Goal: Feedback & Contribution: Contribute content

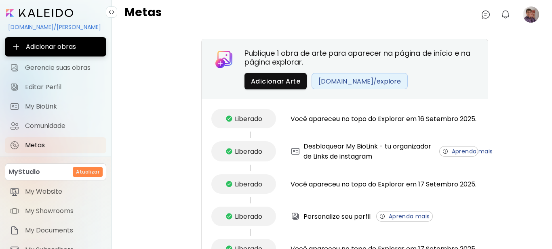
click at [524, 15] on image at bounding box center [531, 14] width 16 height 16
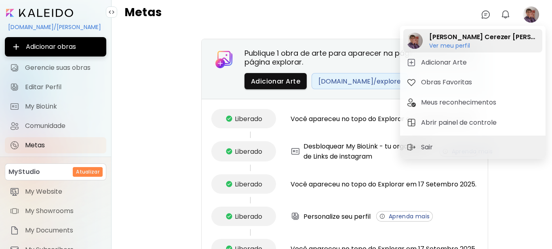
click at [455, 44] on h6 "Ver meu perfil" at bounding box center [484, 45] width 110 height 7
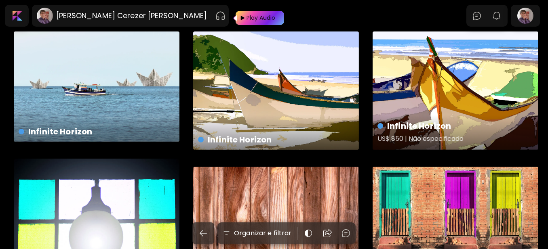
click at [438, 106] on div "Infinite Horizon US$ 850 | Não especificado" at bounding box center [456, 91] width 166 height 118
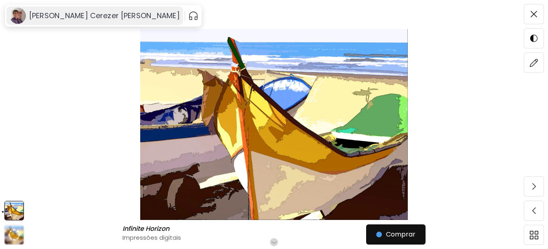
click at [86, 14] on h6 "[PERSON_NAME] Cerezer [PERSON_NAME]" at bounding box center [104, 16] width 151 height 10
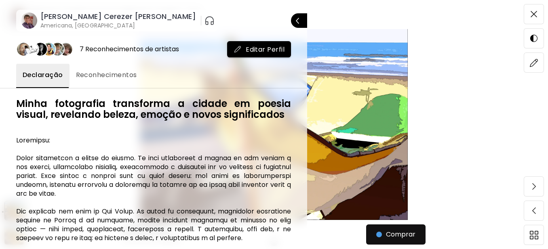
click at [536, 15] on div at bounding box center [274, 124] width 548 height 249
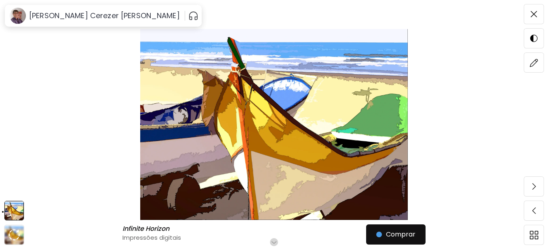
click at [536, 15] on img at bounding box center [534, 14] width 6 height 6
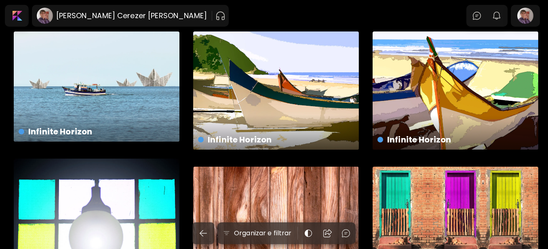
click at [534, 12] on div at bounding box center [525, 15] width 26 height 19
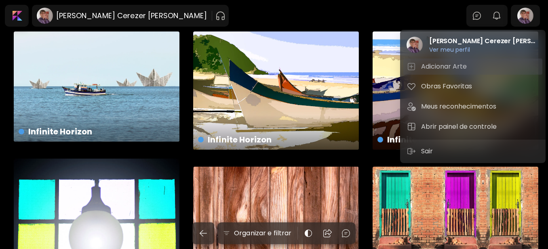
click at [452, 66] on h5 "Adicionar Arte" at bounding box center [445, 67] width 48 height 10
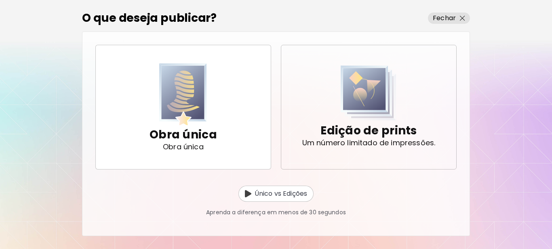
click at [367, 118] on img "button" at bounding box center [369, 92] width 56 height 55
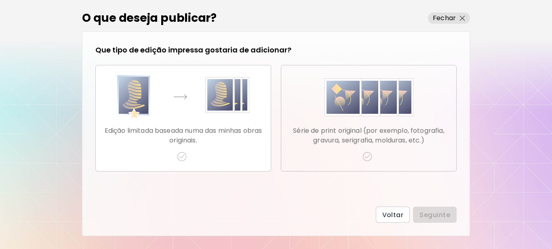
click at [368, 157] on img "button" at bounding box center [367, 157] width 10 height 10
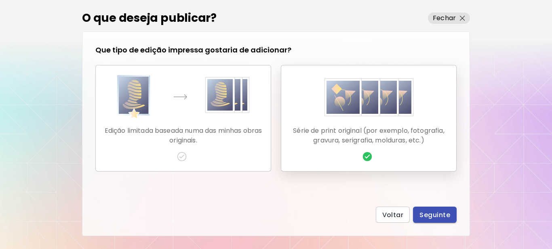
click at [435, 212] on span "Seguinte" at bounding box center [434, 215] width 31 height 8
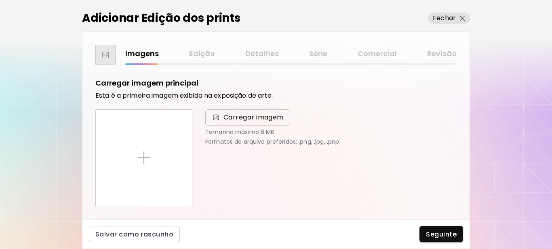
click at [239, 119] on span "Carregar imagem" at bounding box center [253, 118] width 60 height 10
click at [0, 0] on input "Carregar imagem" at bounding box center [0, 0] width 0 height 0
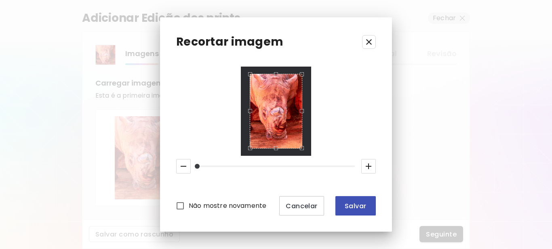
click at [356, 208] on span "Salvar" at bounding box center [355, 206] width 27 height 8
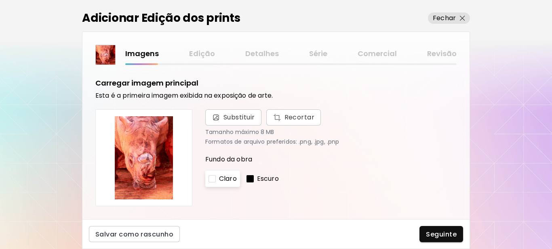
click at [250, 178] on div at bounding box center [249, 178] width 7 height 7
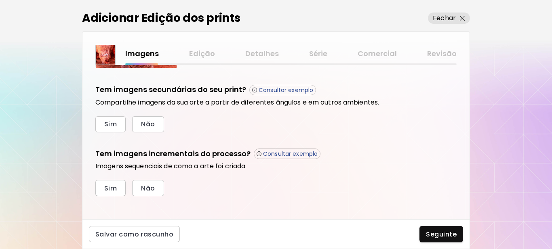
scroll to position [274, 0]
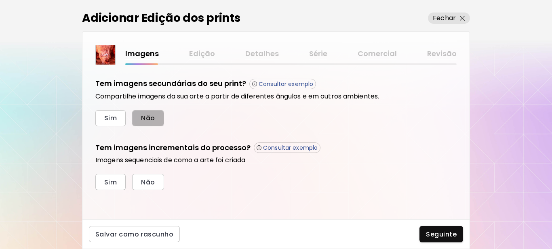
click at [157, 118] on button "Não" at bounding box center [148, 118] width 32 height 16
click at [110, 183] on span "Sim" at bounding box center [110, 182] width 13 height 8
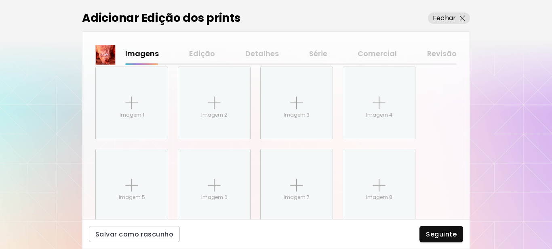
scroll to position [405, 0]
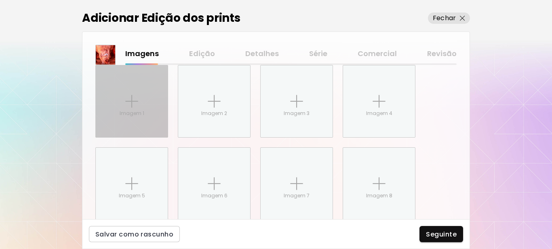
click at [129, 102] on img at bounding box center [131, 101] width 13 height 13
click at [0, 0] on input "Imagem 1" at bounding box center [0, 0] width 0 height 0
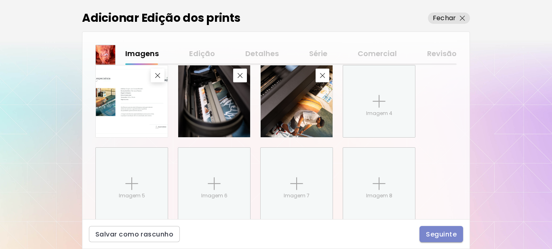
click at [439, 234] on span "Seguinte" at bounding box center [441, 234] width 31 height 8
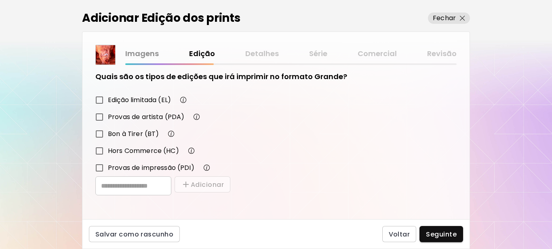
scroll to position [141, 0]
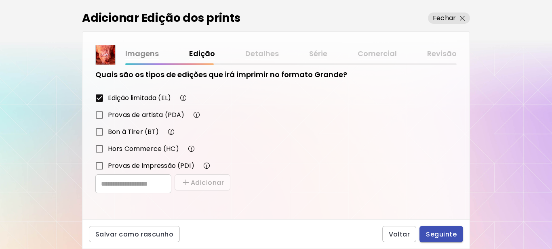
click at [440, 238] on span "Seguinte" at bounding box center [441, 234] width 31 height 8
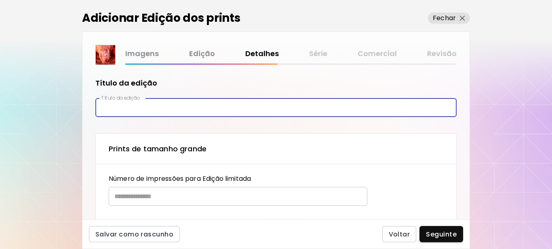
click at [146, 107] on input "text" at bounding box center [275, 107] width 361 height 19
paste input "********"
type input "********"
click at [120, 200] on input "text" at bounding box center [235, 196] width 253 height 19
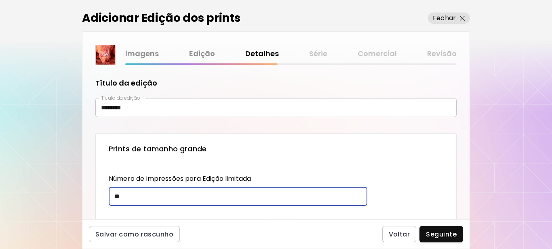
type input "**"
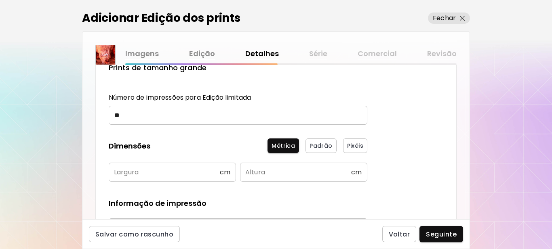
scroll to position [81, 0]
click at [154, 170] on input "text" at bounding box center [164, 172] width 111 height 19
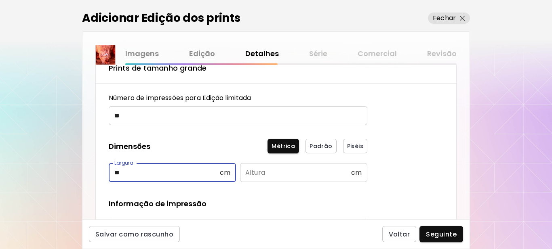
type input "**"
click at [268, 171] on input "text" at bounding box center [295, 172] width 111 height 19
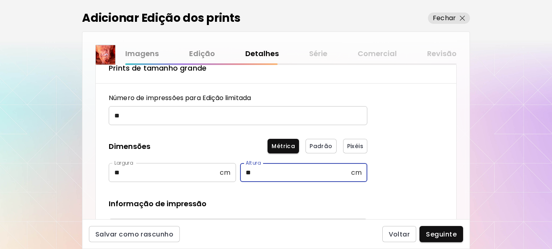
type input "**"
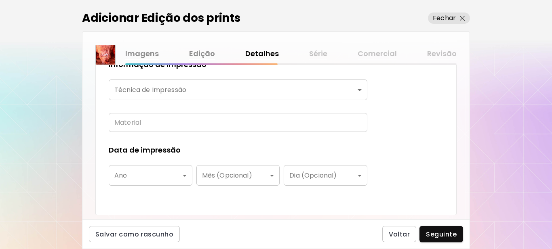
scroll to position [202, 0]
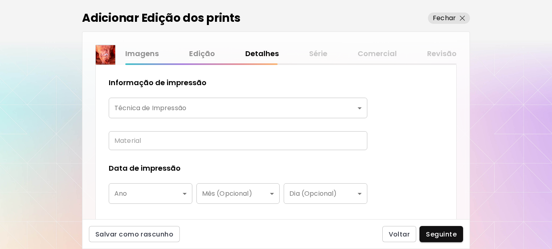
click at [161, 110] on body "kaleido.art/Sergio_Cerezer_Benetti Adicionar obras Gerencie suas obras Editar P…" at bounding box center [276, 124] width 552 height 249
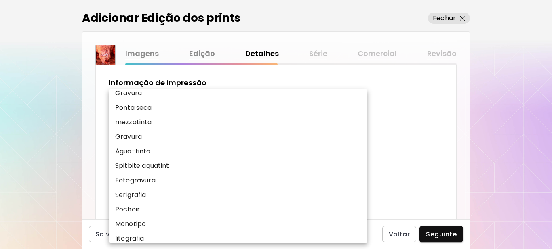
scroll to position [81, 0]
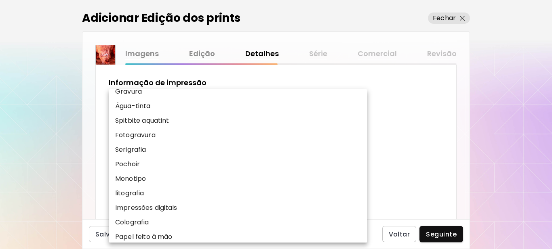
click at [153, 209] on p "Impressões digitais" at bounding box center [146, 208] width 62 height 10
type input "**********"
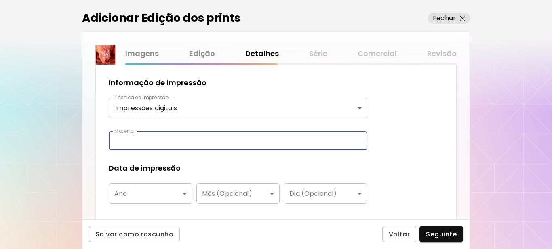
click at [138, 142] on input "text" at bounding box center [238, 140] width 259 height 19
type input "**********"
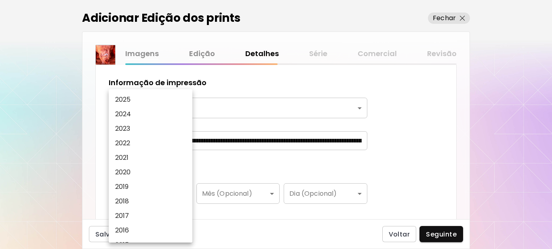
click at [145, 194] on body "**********" at bounding box center [276, 124] width 552 height 249
click at [125, 98] on p "2025" at bounding box center [123, 100] width 16 height 10
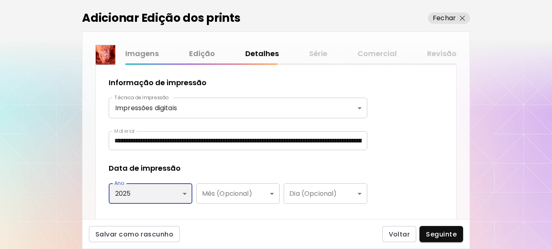
type input "****"
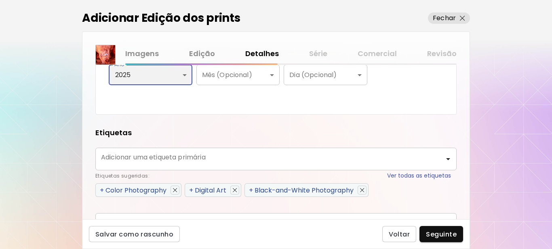
scroll to position [364, 0]
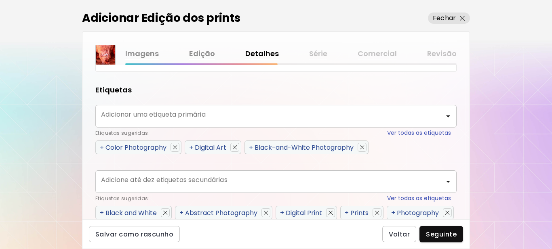
click at [192, 147] on span "+" at bounding box center [191, 147] width 4 height 9
type input "**********"
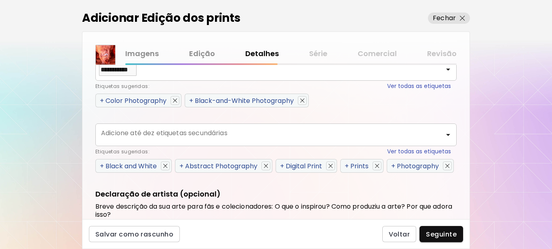
scroll to position [444, 0]
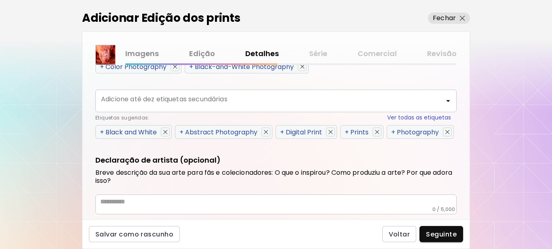
click at [100, 129] on span "+" at bounding box center [102, 132] width 4 height 9
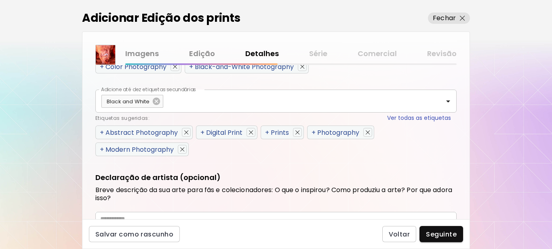
click at [101, 133] on span "+" at bounding box center [102, 132] width 4 height 9
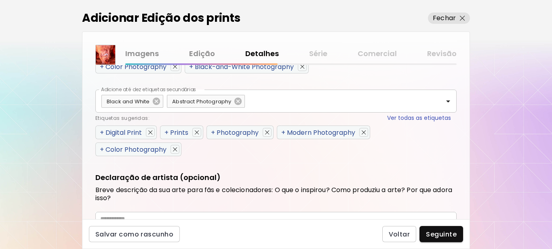
click at [101, 133] on span "+" at bounding box center [102, 132] width 4 height 9
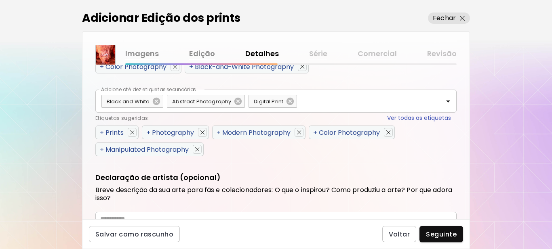
click at [101, 133] on span "+" at bounding box center [102, 132] width 4 height 9
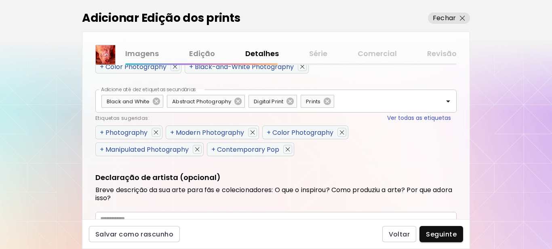
click at [101, 133] on span "+" at bounding box center [102, 132] width 4 height 9
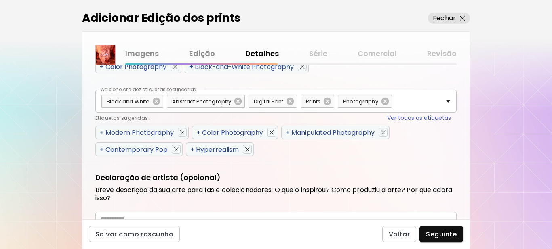
click at [101, 150] on span "+" at bounding box center [102, 149] width 4 height 9
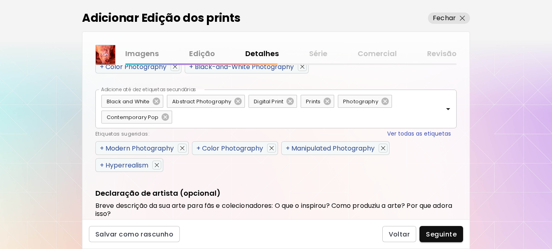
click at [102, 148] on span "+" at bounding box center [102, 148] width 4 height 9
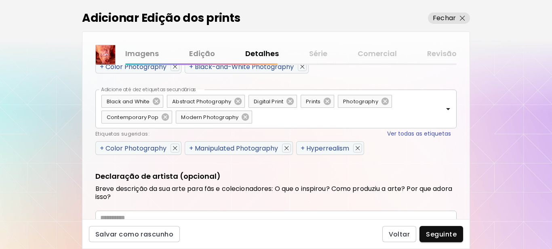
click at [101, 149] on span "+" at bounding box center [102, 148] width 4 height 9
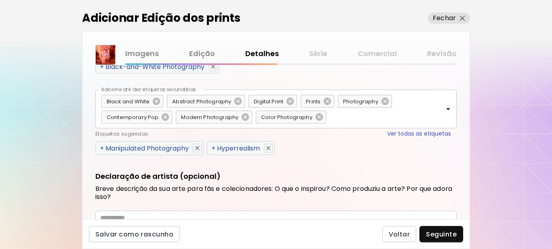
click at [101, 149] on span "+" at bounding box center [102, 148] width 4 height 9
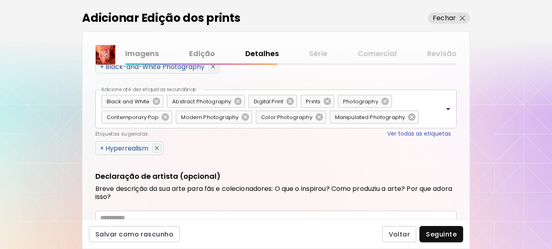
click at [101, 149] on span "+" at bounding box center [102, 148] width 4 height 9
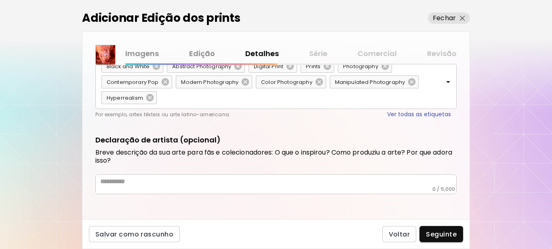
scroll to position [480, 0]
click at [175, 188] on div "* ​" at bounding box center [275, 184] width 361 height 20
drag, startPoint x: 175, startPoint y: 186, endPoint x: 171, endPoint y: 203, distance: 17.0
click at [171, 204] on div "**********" at bounding box center [275, 142] width 387 height 154
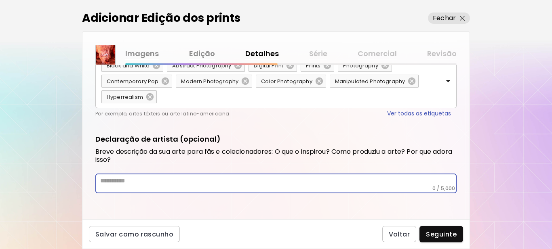
paste textarea "**********"
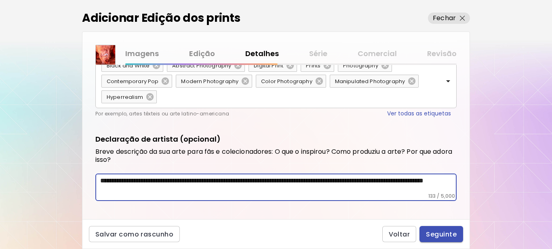
type textarea "**********"
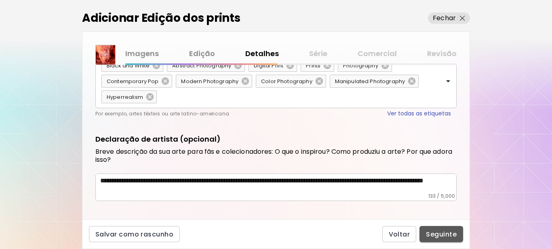
click at [438, 233] on span "Seguinte" at bounding box center [441, 234] width 31 height 8
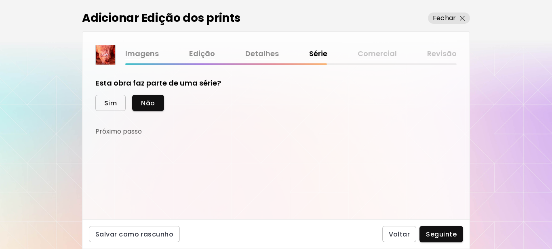
click at [114, 104] on span "Sim" at bounding box center [110, 103] width 13 height 8
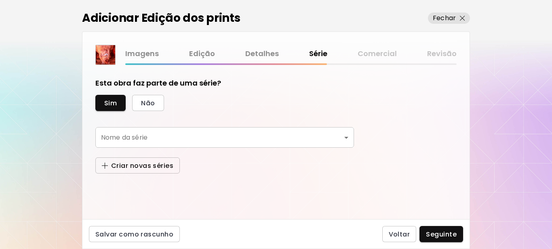
click at [137, 160] on button "Criar novas séries" at bounding box center [137, 166] width 84 height 16
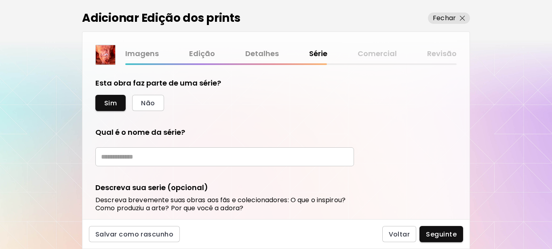
click at [137, 156] on input "text" at bounding box center [224, 156] width 259 height 19
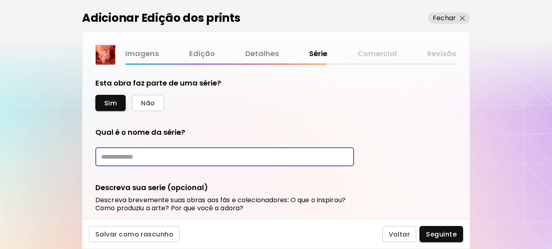
click at [149, 159] on input "text" at bounding box center [224, 156] width 259 height 19
type input "******"
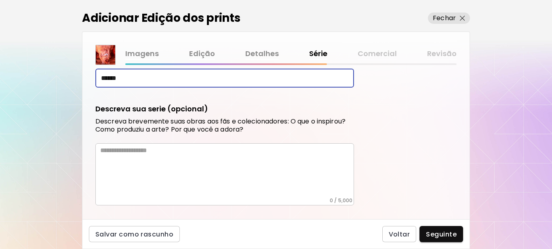
scroll to position [81, 0]
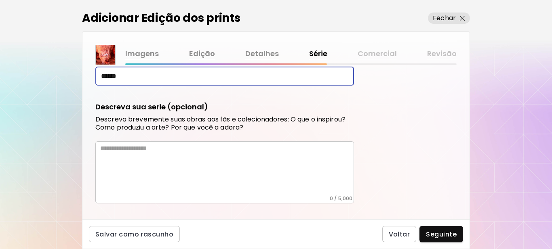
click at [157, 159] on textarea at bounding box center [227, 170] width 254 height 51
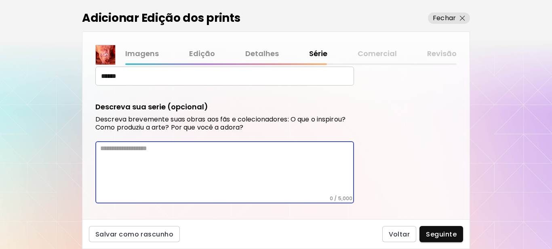
paste textarea "**********"
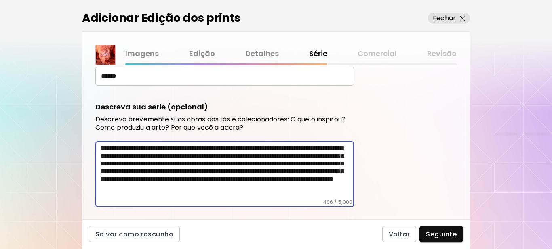
scroll to position [121, 0]
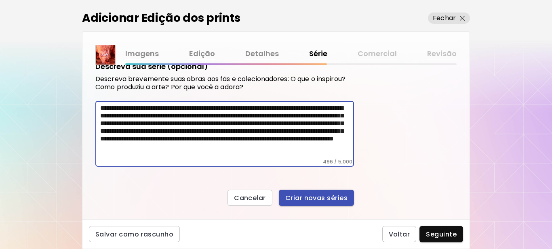
type textarea "**********"
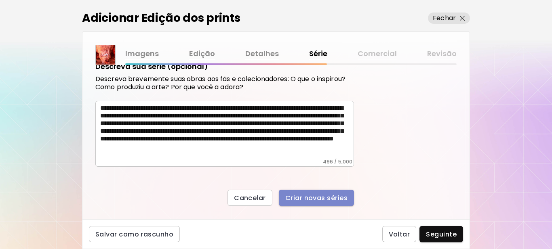
click at [324, 196] on span "Criar novas séries" at bounding box center [316, 198] width 62 height 8
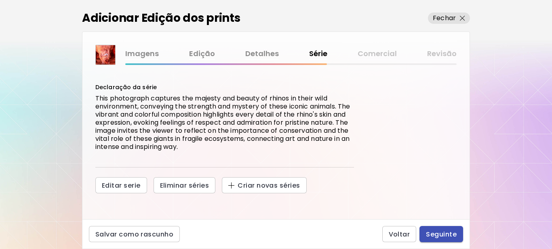
scroll to position [84, 0]
click at [444, 236] on span "Seguinte" at bounding box center [441, 234] width 31 height 8
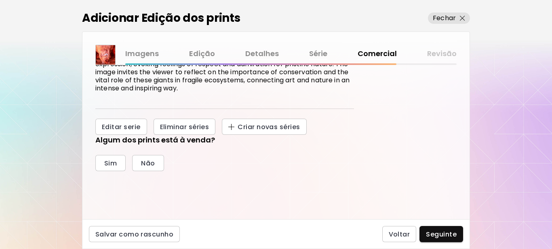
scroll to position [187, 0]
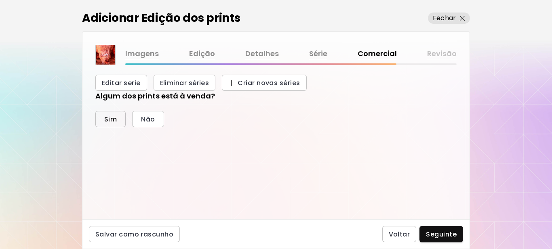
click at [114, 121] on span "Sim" at bounding box center [110, 119] width 13 height 8
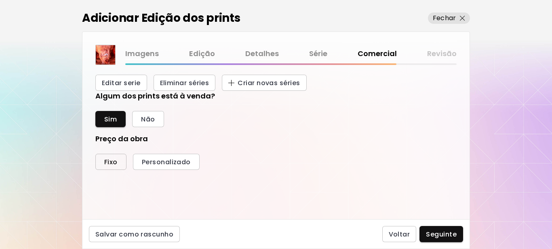
click at [111, 164] on span "Fixo" at bounding box center [110, 162] width 13 height 8
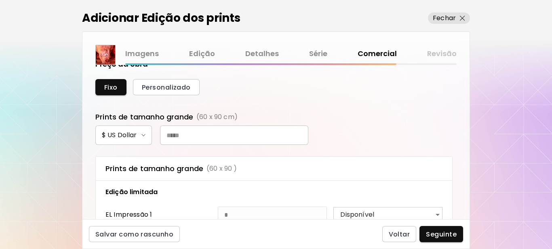
scroll to position [308, 0]
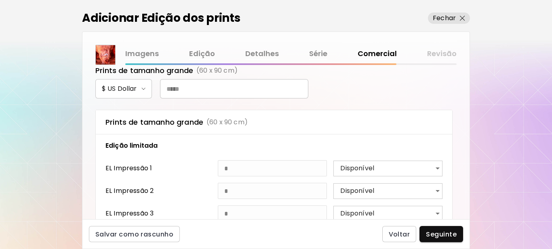
click at [193, 91] on input "text" at bounding box center [234, 88] width 148 height 19
type input "***"
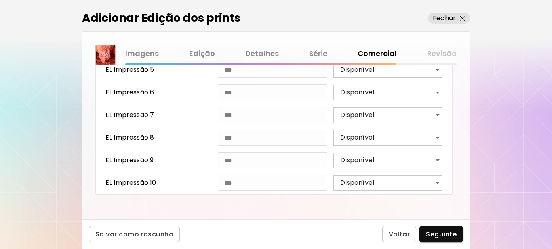
scroll to position [497, 0]
drag, startPoint x: 440, startPoint y: 234, endPoint x: 493, endPoint y: 213, distance: 56.7
click at [440, 234] on span "Seguinte" at bounding box center [441, 234] width 31 height 8
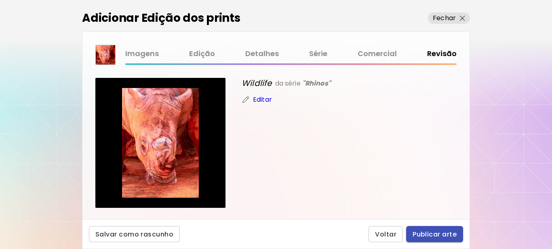
click at [429, 235] on span "Publicar arte" at bounding box center [435, 234] width 44 height 8
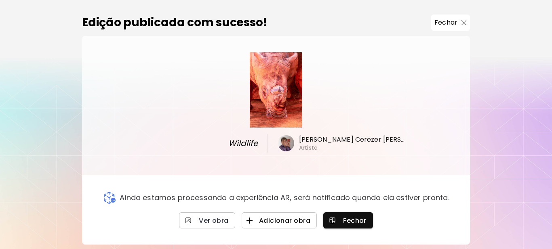
click at [287, 221] on span "Adicionar obra" at bounding box center [279, 221] width 62 height 8
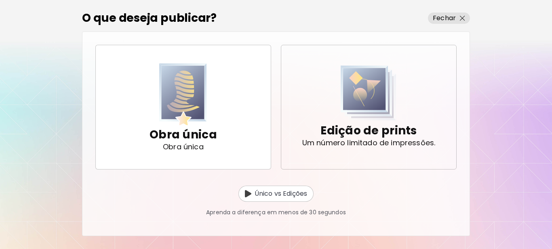
click at [338, 139] on p "Um número limitado de impressões." at bounding box center [368, 143] width 133 height 8
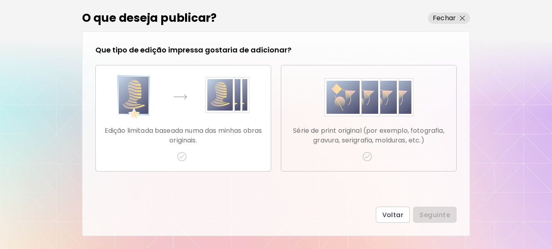
click at [366, 154] on img "button" at bounding box center [367, 157] width 10 height 10
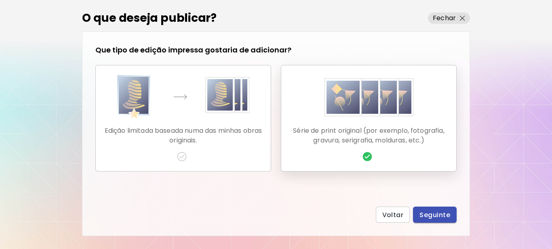
click at [438, 213] on span "Seguinte" at bounding box center [434, 215] width 31 height 8
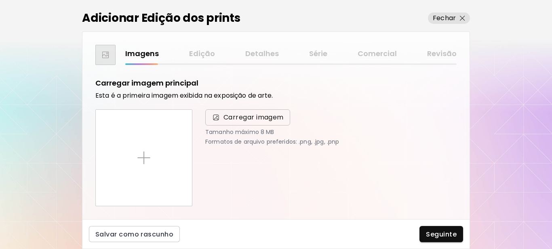
click at [234, 118] on span "Carregar imagem" at bounding box center [253, 118] width 60 height 10
click at [0, 0] on input "Carregar imagem" at bounding box center [0, 0] width 0 height 0
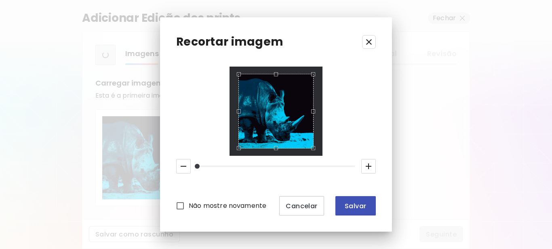
click at [359, 209] on span "Salvar" at bounding box center [355, 206] width 27 height 8
click at [359, 207] on span "Salvar" at bounding box center [355, 206] width 27 height 8
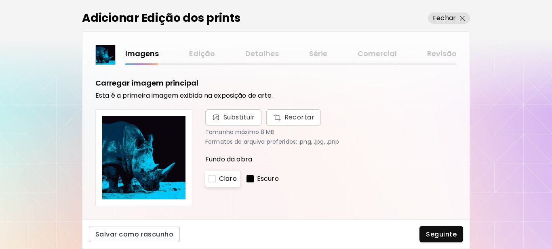
click at [250, 179] on div at bounding box center [249, 178] width 7 height 7
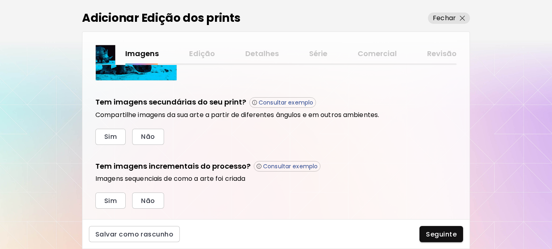
click at [146, 161] on h5 "Tem imagens incrementais do processo?" at bounding box center [172, 166] width 155 height 11
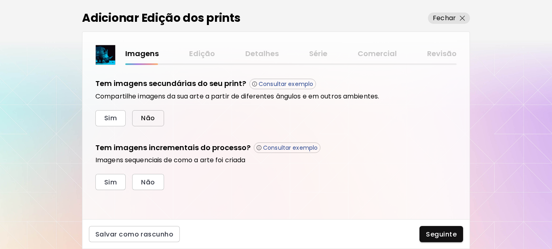
click at [147, 116] on span "Não" at bounding box center [148, 118] width 14 height 8
click at [112, 180] on span "Sim" at bounding box center [110, 182] width 13 height 8
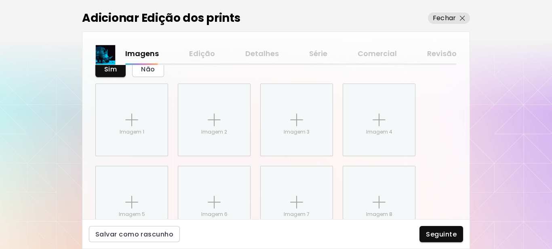
scroll to position [405, 0]
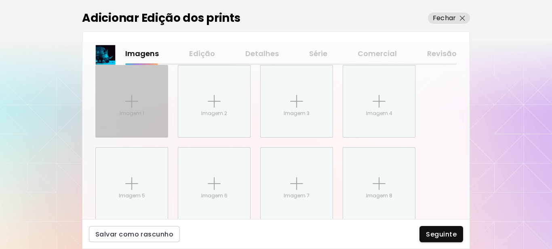
click at [144, 111] on div "Imagem 1" at bounding box center [132, 101] width 72 height 72
click at [0, 0] on input "Imagem 1" at bounding box center [0, 0] width 0 height 0
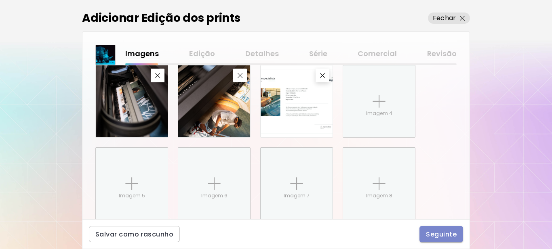
click at [438, 235] on span "Seguinte" at bounding box center [441, 234] width 31 height 8
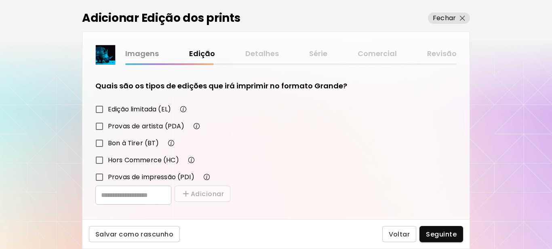
scroll to position [141, 0]
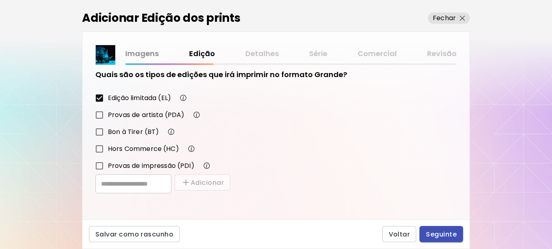
click at [439, 235] on span "Seguinte" at bounding box center [441, 234] width 31 height 8
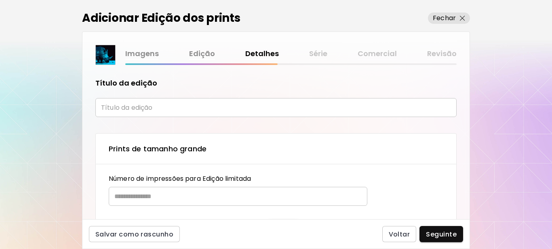
click at [143, 107] on input "text" at bounding box center [275, 107] width 361 height 19
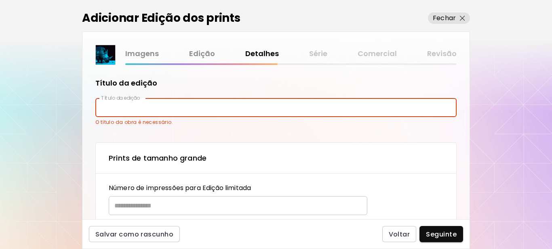
click at [147, 105] on input "text" at bounding box center [275, 107] width 361 height 19
type input "********"
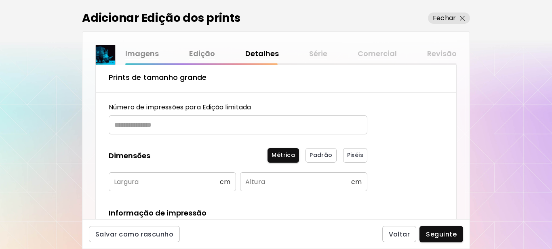
click at [151, 123] on input "text" at bounding box center [235, 125] width 253 height 19
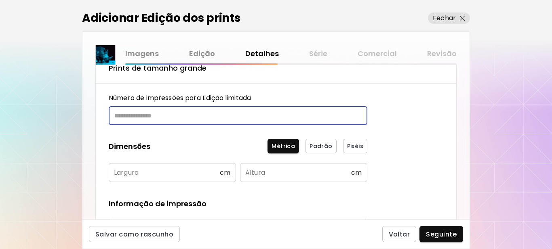
scroll to position [72, 0]
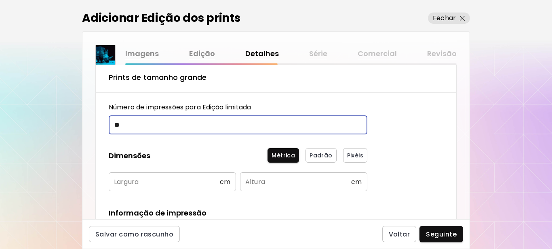
type input "**"
click at [143, 183] on input "text" at bounding box center [164, 182] width 111 height 19
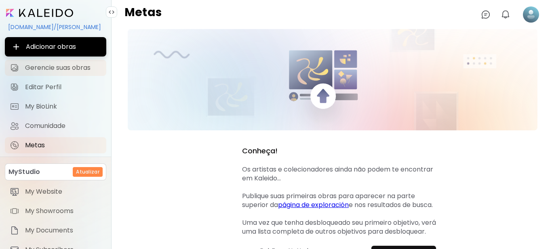
click at [65, 72] on link "Gerencie suas obras" at bounding box center [55, 68] width 101 height 16
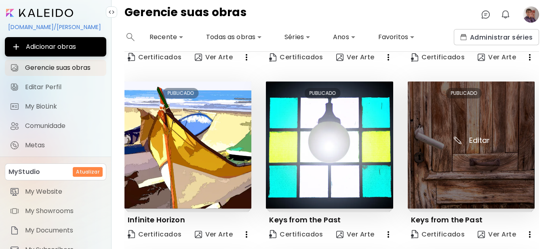
scroll to position [202, 0]
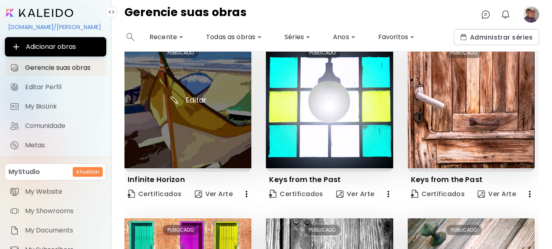
click at [199, 115] on img at bounding box center [187, 104] width 127 height 127
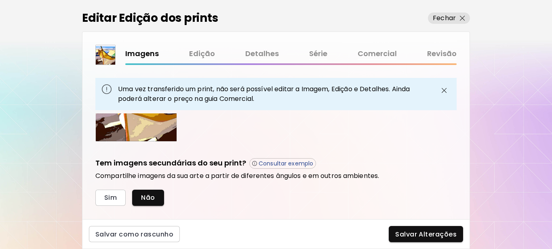
scroll to position [404, 0]
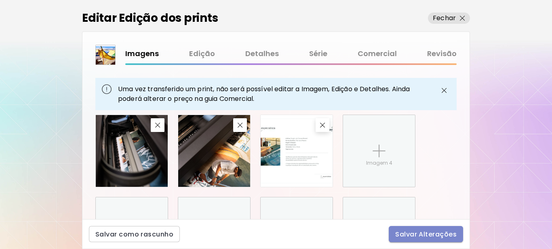
click at [433, 235] on span "Salvar Alterações" at bounding box center [425, 234] width 61 height 8
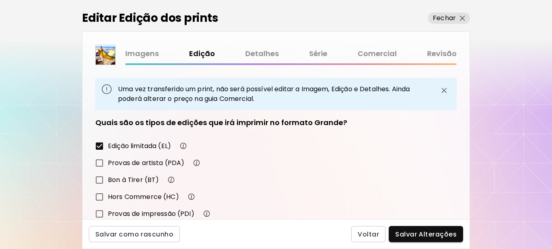
scroll to position [190, 0]
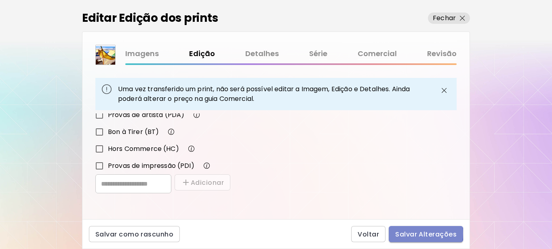
click at [414, 234] on span "Salvar Alterações" at bounding box center [425, 234] width 61 height 8
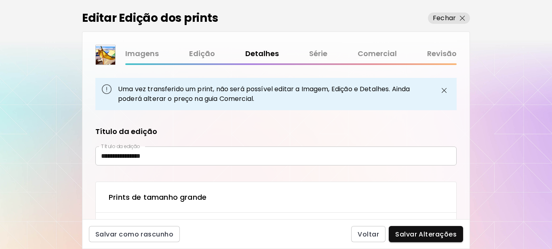
type input "**********"
type textarea "**********"
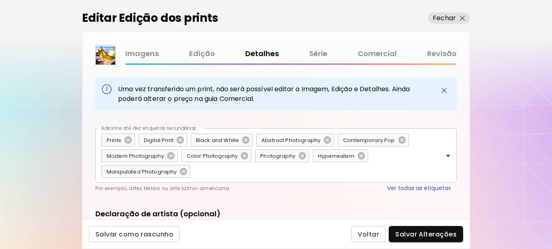
scroll to position [542, 0]
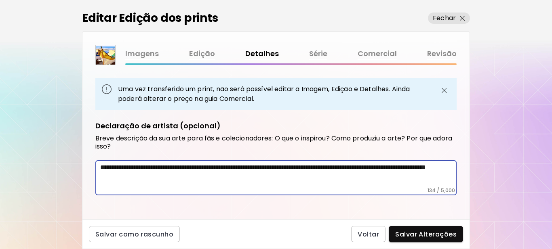
drag, startPoint x: 196, startPoint y: 176, endPoint x: 99, endPoint y: 169, distance: 97.6
click at [99, 169] on div "**********" at bounding box center [275, 177] width 361 height 35
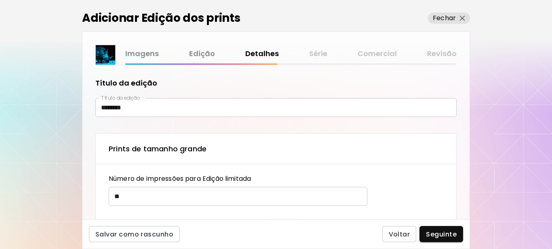
scroll to position [72, 0]
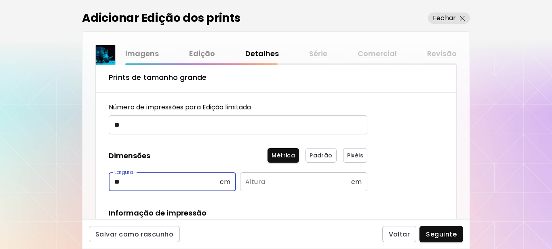
type input "**"
click at [268, 183] on input "text" at bounding box center [295, 182] width 111 height 19
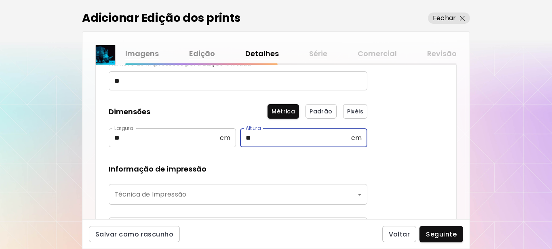
scroll to position [152, 0]
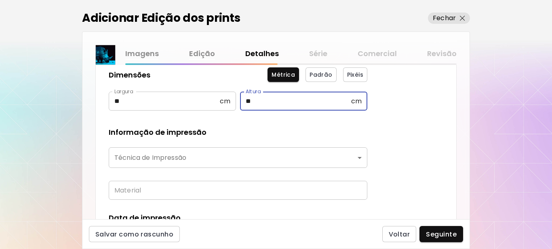
type input "**"
click at [146, 157] on body "[DOMAIN_NAME]/[PERSON_NAME] obras Gerencie suas obras Editar Perfil My BioLink …" at bounding box center [276, 124] width 552 height 249
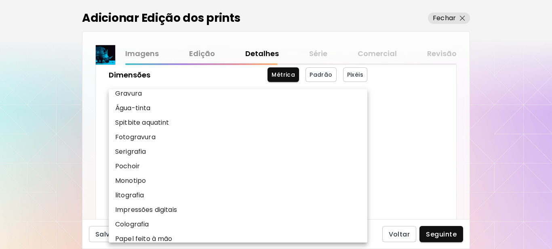
scroll to position [81, 0]
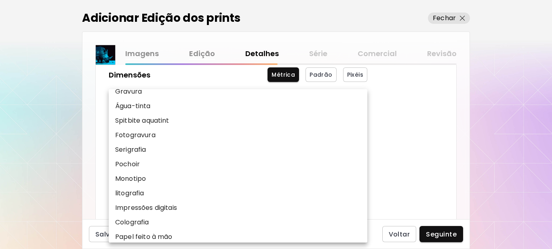
click at [142, 207] on p "Impressões digitais" at bounding box center [146, 208] width 62 height 10
type input "**********"
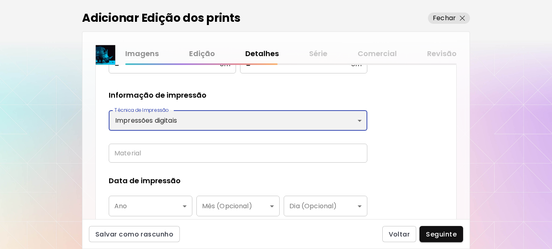
scroll to position [233, 0]
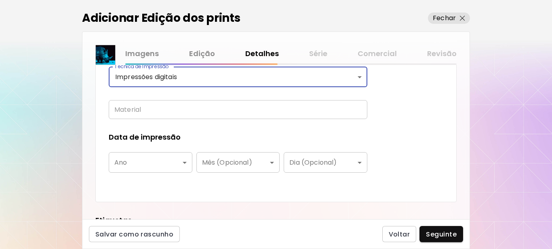
click at [152, 108] on input "text" at bounding box center [238, 109] width 259 height 19
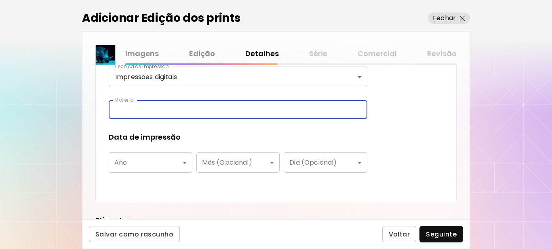
type input "**********"
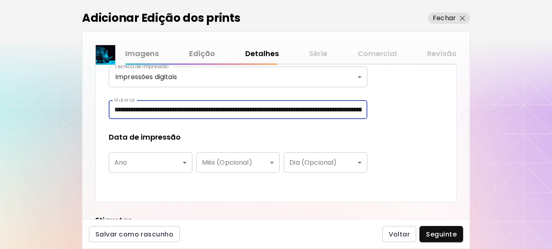
click at [131, 163] on body "**********" at bounding box center [276, 124] width 552 height 249
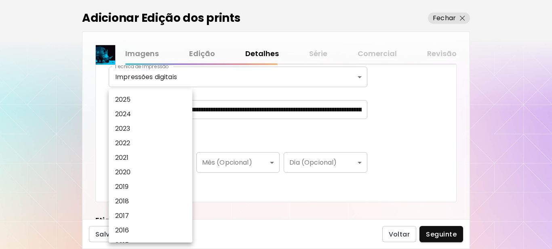
drag, startPoint x: 123, startPoint y: 96, endPoint x: 258, endPoint y: 145, distance: 143.7
click at [123, 96] on p "2025" at bounding box center [123, 100] width 16 height 10
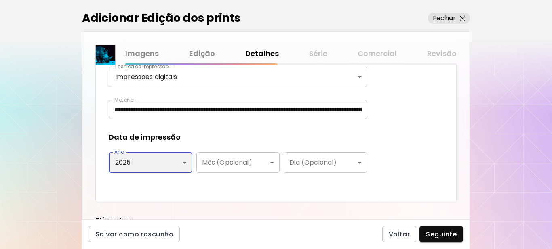
type input "****"
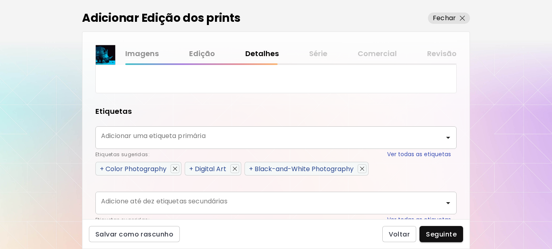
scroll to position [395, 0]
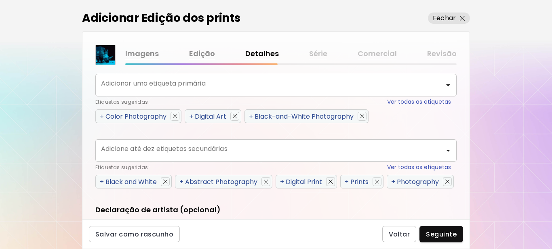
click at [192, 116] on span "+" at bounding box center [191, 116] width 4 height 9
type input "**********"
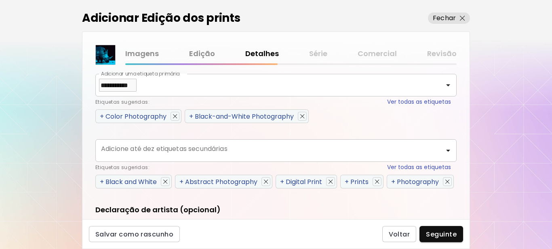
click at [391, 187] on span "+" at bounding box center [393, 181] width 4 height 9
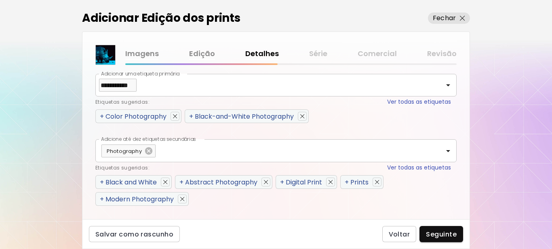
click at [102, 184] on span "+" at bounding box center [102, 182] width 4 height 9
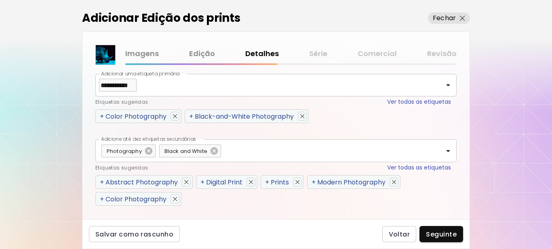
drag, startPoint x: 101, startPoint y: 200, endPoint x: 104, endPoint y: 188, distance: 12.1
click at [102, 199] on span "+" at bounding box center [102, 199] width 4 height 9
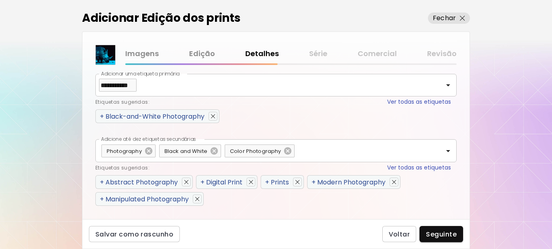
click at [103, 183] on span "+" at bounding box center [102, 182] width 4 height 9
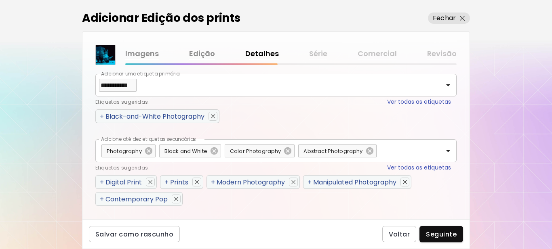
click at [102, 198] on span "+" at bounding box center [102, 199] width 4 height 9
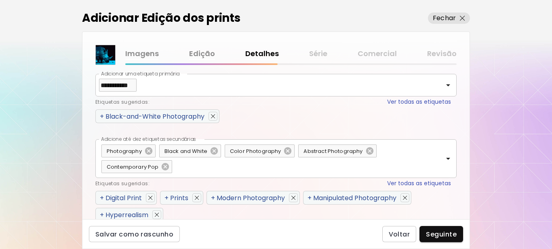
click at [101, 199] on span "+" at bounding box center [102, 198] width 4 height 9
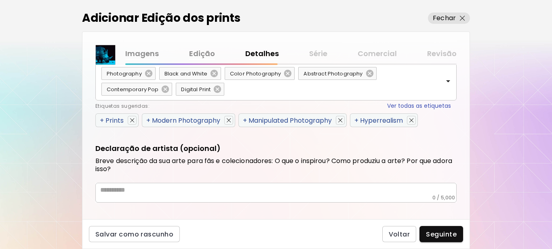
scroll to position [476, 0]
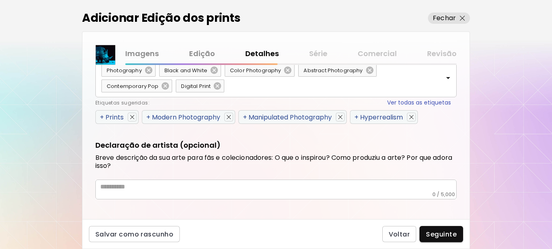
click at [101, 117] on span "+" at bounding box center [102, 117] width 4 height 9
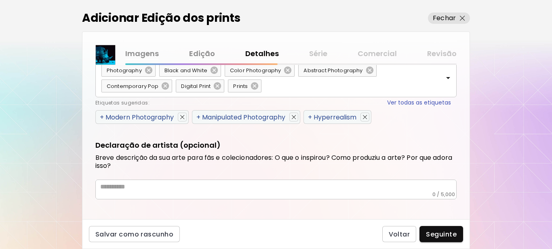
click at [101, 117] on span "+" at bounding box center [102, 117] width 4 height 9
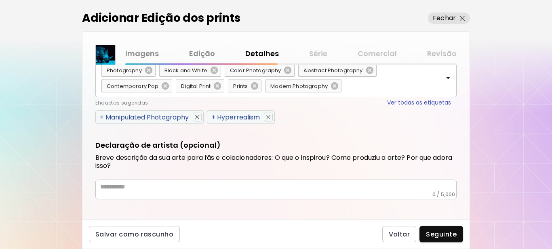
click at [101, 117] on span "+" at bounding box center [102, 117] width 4 height 9
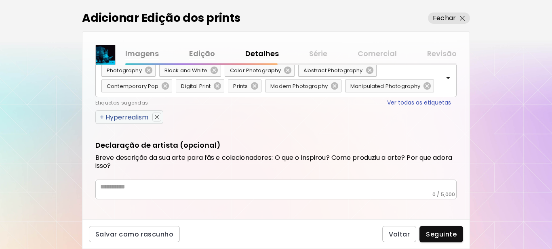
click at [101, 122] on span "+" at bounding box center [102, 117] width 4 height 9
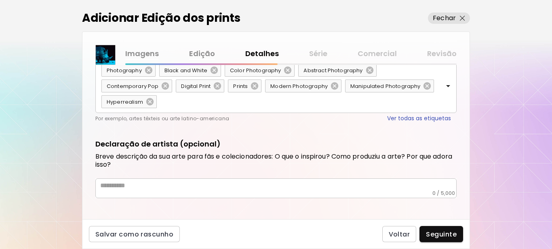
scroll to position [480, 0]
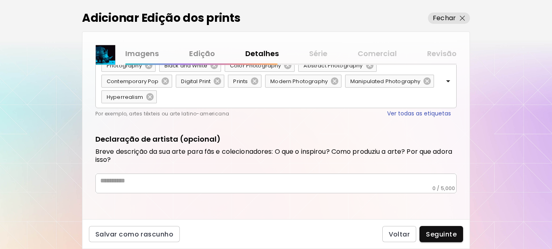
click at [157, 183] on textarea at bounding box center [278, 181] width 356 height 8
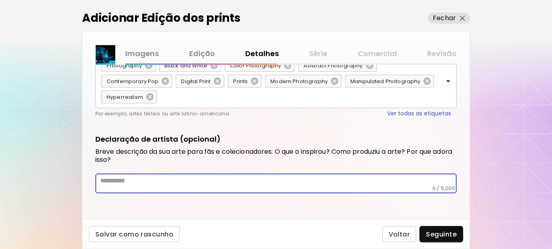
paste textarea "**********"
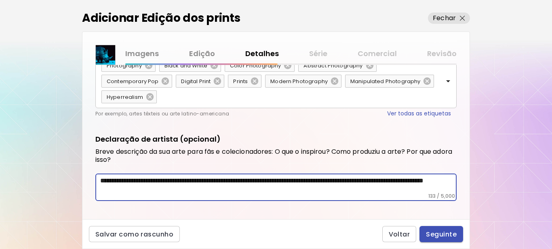
type textarea "**********"
drag, startPoint x: 436, startPoint y: 232, endPoint x: 240, endPoint y: 82, distance: 247.2
click at [436, 232] on span "Seguinte" at bounding box center [441, 234] width 31 height 8
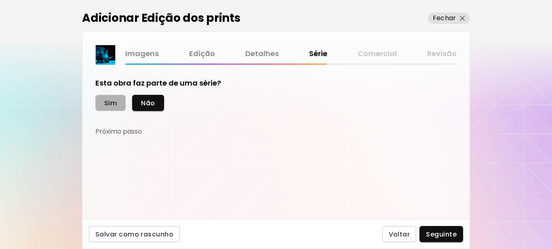
click at [108, 104] on span "Sim" at bounding box center [110, 103] width 13 height 8
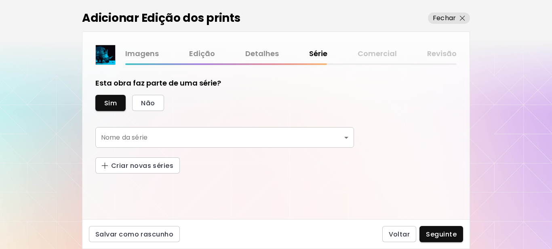
click at [136, 139] on body "kaleido.art/Sergio_Cerezer_Benetti Adicionar obras Gerencie suas obras Editar P…" at bounding box center [276, 124] width 552 height 249
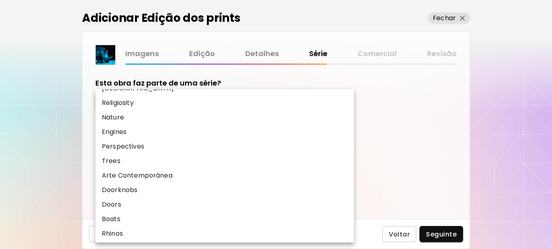
scroll to position [158, 0]
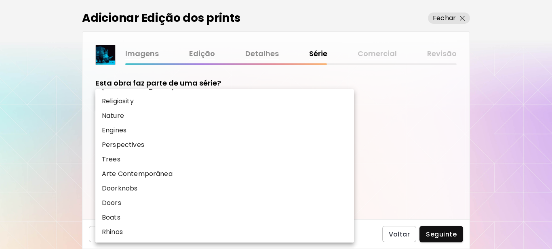
click at [114, 234] on p "Rhinos" at bounding box center [112, 232] width 21 height 10
type input "******"
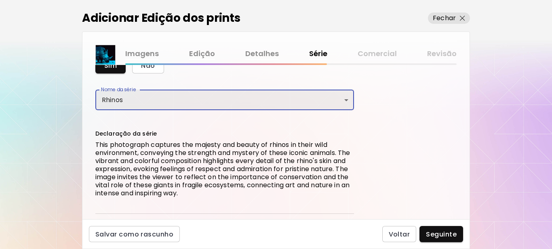
scroll to position [84, 0]
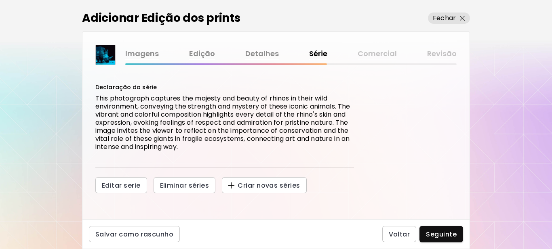
click at [434, 236] on span "Seguinte" at bounding box center [441, 234] width 31 height 8
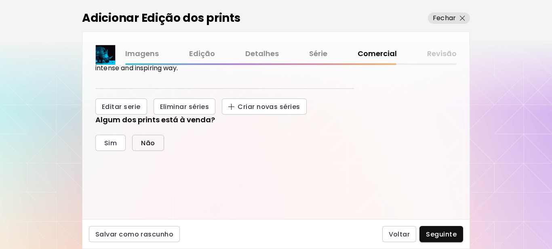
scroll to position [187, 0]
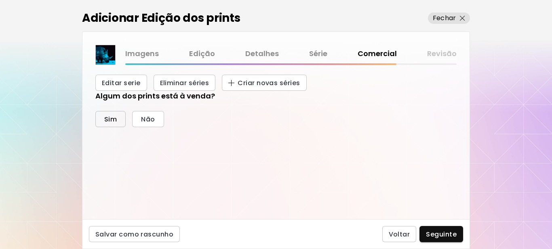
click at [112, 119] on span "Sim" at bounding box center [110, 119] width 13 height 8
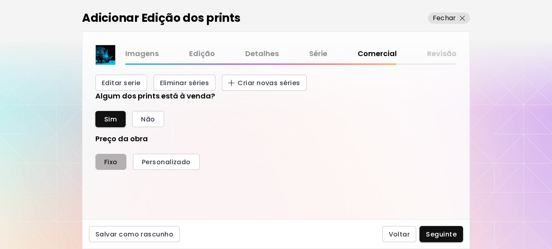
click at [108, 163] on span "Fixo" at bounding box center [110, 162] width 13 height 8
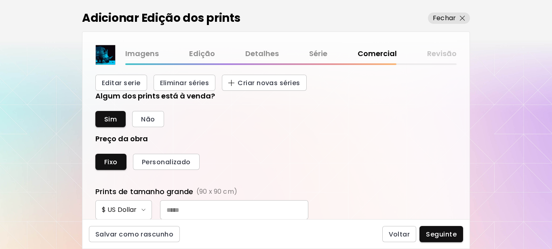
scroll to position [308, 0]
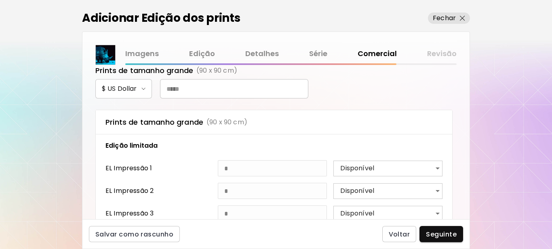
click at [204, 89] on input "text" at bounding box center [234, 88] width 148 height 19
type input "***"
click at [442, 234] on span "Seguinte" at bounding box center [441, 234] width 31 height 8
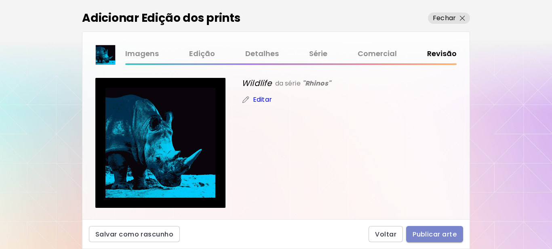
click at [427, 235] on span "Publicar arte" at bounding box center [435, 234] width 44 height 8
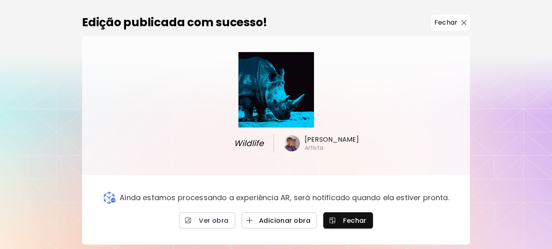
click at [280, 219] on span "Adicionar obra" at bounding box center [279, 221] width 62 height 8
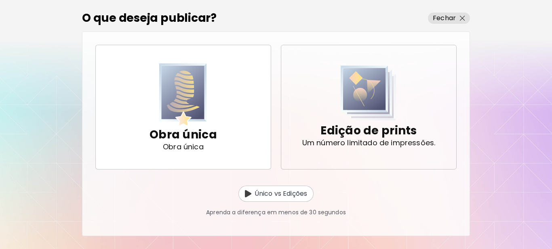
click at [375, 133] on p "Edição de prints" at bounding box center [368, 131] width 96 height 16
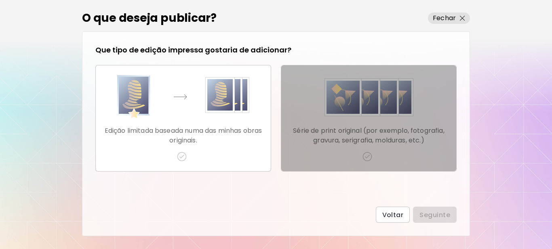
click at [369, 157] on img "button" at bounding box center [367, 157] width 10 height 10
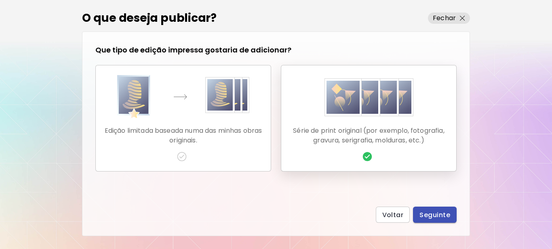
click at [432, 213] on span "Seguinte" at bounding box center [434, 215] width 31 height 8
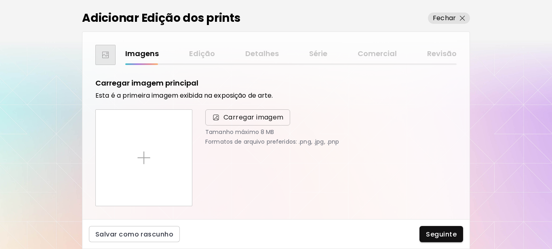
click at [232, 120] on span "Carregar imagem" at bounding box center [253, 118] width 60 height 10
click at [0, 0] on input "Carregar imagem" at bounding box center [0, 0] width 0 height 0
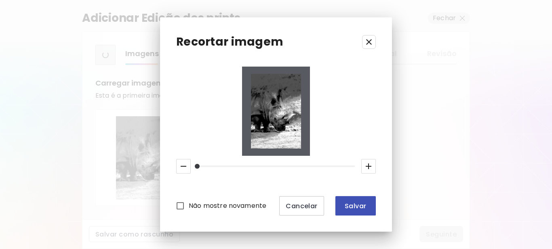
click at [351, 208] on span "Salvar" at bounding box center [355, 206] width 27 height 8
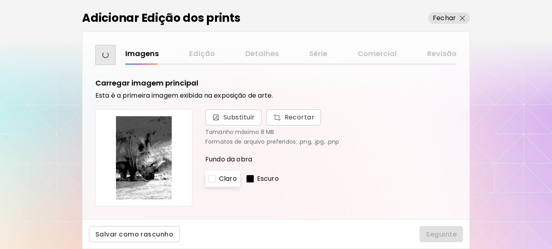
click at [249, 180] on div at bounding box center [249, 178] width 7 height 7
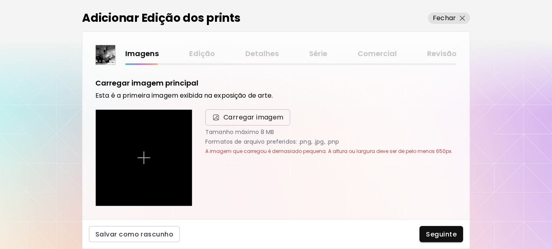
click at [244, 114] on span "Carregar imagem" at bounding box center [253, 118] width 60 height 10
click at [0, 0] on input "Carregar imagem" at bounding box center [0, 0] width 0 height 0
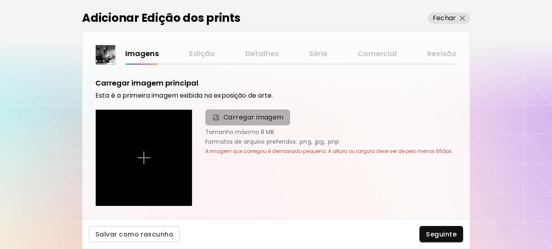
click at [243, 118] on span "Carregar imagem" at bounding box center [253, 118] width 60 height 10
click at [0, 0] on input "Carregar imagem" at bounding box center [0, 0] width 0 height 0
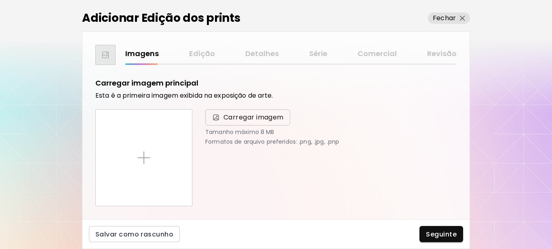
click at [239, 120] on span "Carregar imagem" at bounding box center [253, 118] width 60 height 10
click at [0, 0] on input "Carregar imagem" at bounding box center [0, 0] width 0 height 0
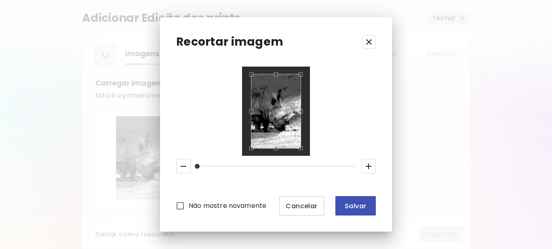
click at [356, 206] on span "Salvar" at bounding box center [355, 206] width 27 height 8
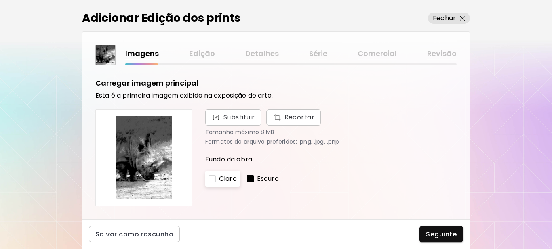
click at [251, 179] on div at bounding box center [249, 178] width 7 height 7
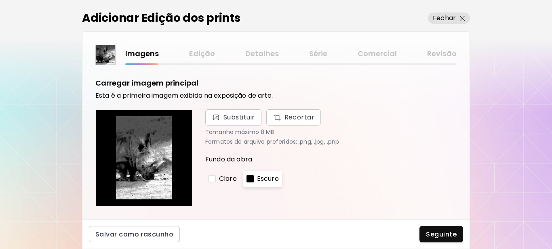
scroll to position [202, 0]
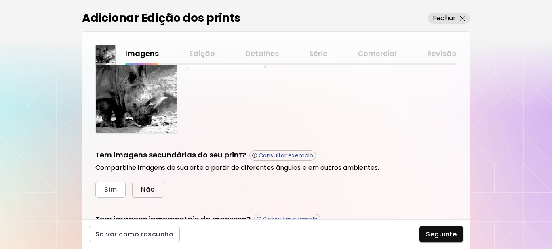
click at [151, 190] on span "Não" at bounding box center [148, 189] width 14 height 8
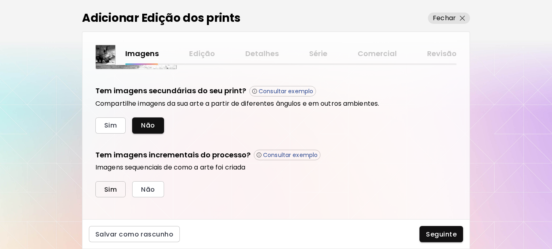
click at [106, 185] on span "Sim" at bounding box center [110, 189] width 13 height 8
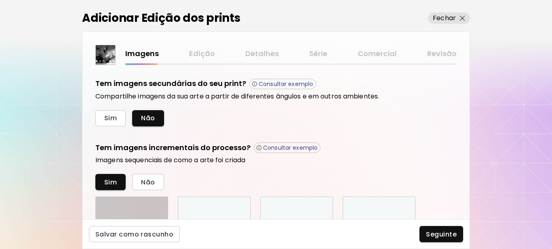
scroll to position [405, 0]
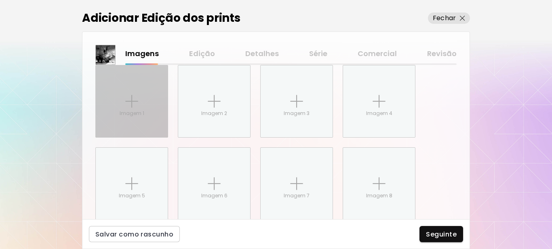
click at [128, 107] on img at bounding box center [131, 101] width 13 height 13
click at [0, 0] on input "Imagem 1" at bounding box center [0, 0] width 0 height 0
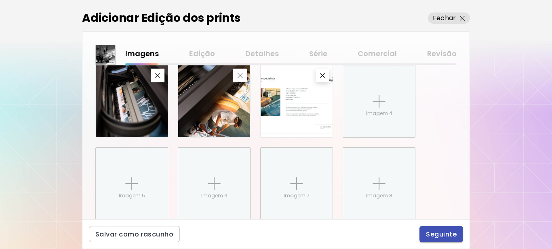
click at [449, 232] on span "Seguinte" at bounding box center [441, 234] width 31 height 8
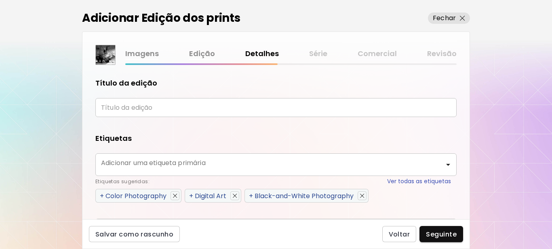
click at [148, 107] on input "text" at bounding box center [275, 107] width 361 height 19
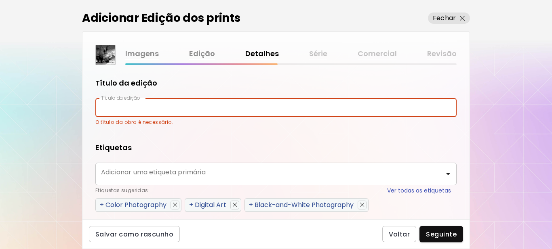
click at [173, 108] on input "text" at bounding box center [275, 107] width 361 height 19
type input "********"
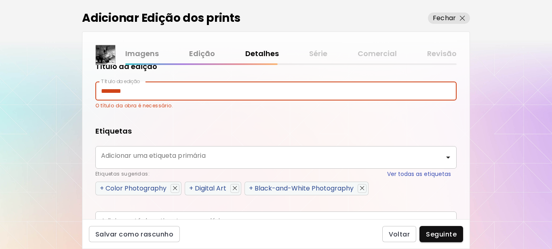
scroll to position [81, 0]
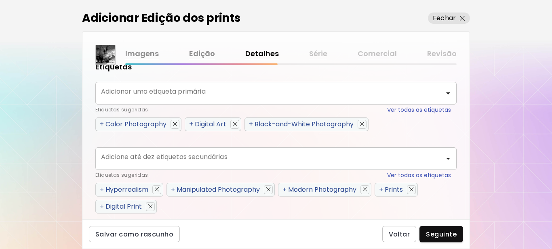
click at [192, 123] on span "+" at bounding box center [191, 124] width 4 height 9
type input "**********"
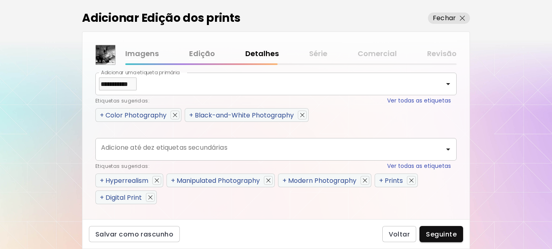
scroll to position [72, 0]
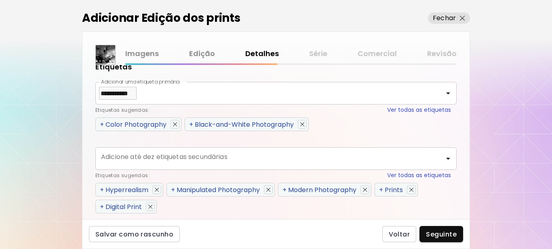
click at [102, 190] on span "+" at bounding box center [102, 189] width 4 height 9
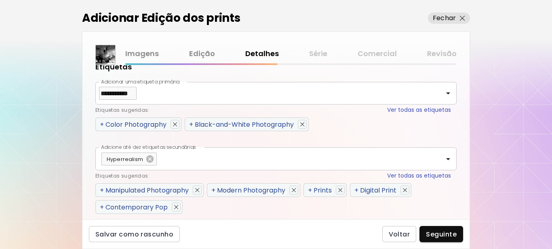
click at [103, 205] on span "+" at bounding box center [102, 207] width 4 height 9
drag, startPoint x: 101, startPoint y: 190, endPoint x: 101, endPoint y: 199, distance: 9.3
click at [101, 190] on span "+" at bounding box center [102, 190] width 4 height 9
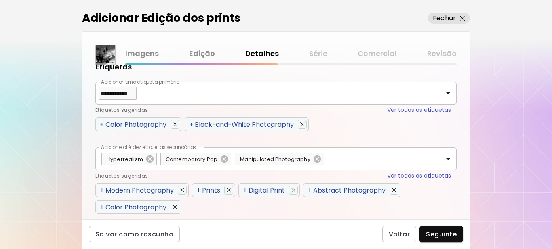
drag, startPoint x: 101, startPoint y: 207, endPoint x: 101, endPoint y: 197, distance: 10.1
click at [101, 207] on span "+" at bounding box center [102, 207] width 4 height 9
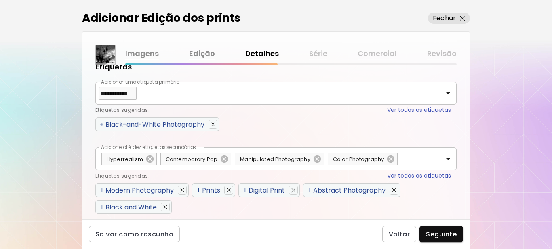
drag, startPoint x: 102, startPoint y: 189, endPoint x: 101, endPoint y: 202, distance: 13.3
click at [102, 190] on span "+" at bounding box center [102, 190] width 4 height 9
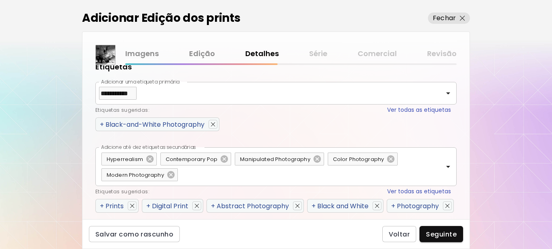
click at [101, 206] on span "+" at bounding box center [102, 206] width 4 height 9
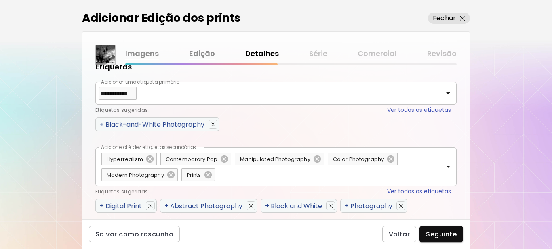
click at [103, 206] on span "+" at bounding box center [102, 206] width 4 height 9
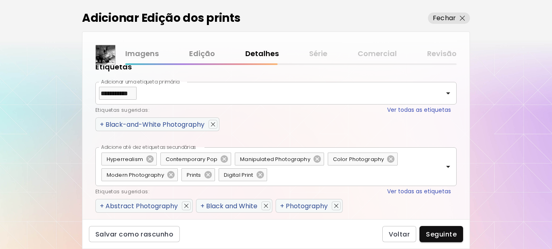
click at [103, 206] on span "+" at bounding box center [102, 206] width 4 height 9
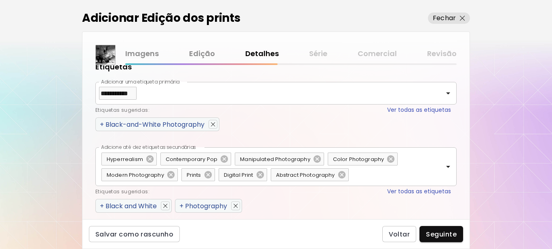
click at [103, 206] on span "+" at bounding box center [102, 206] width 4 height 9
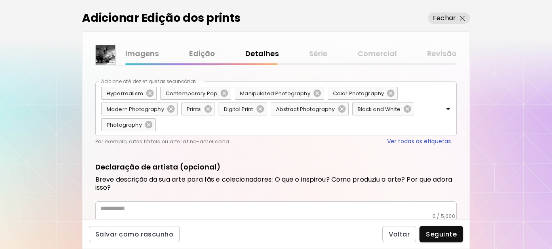
scroll to position [165, 0]
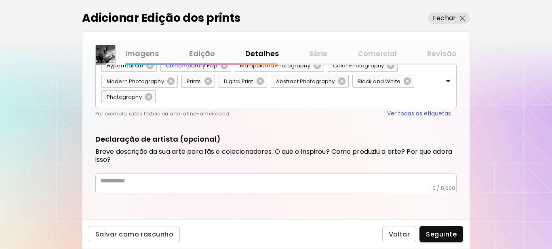
click at [163, 181] on textarea at bounding box center [278, 181] width 356 height 8
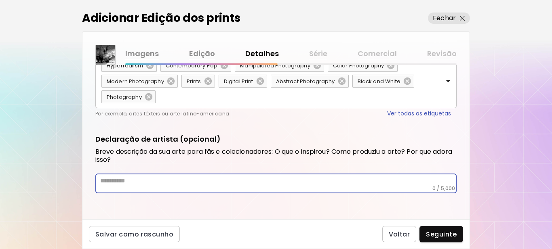
paste textarea "**********"
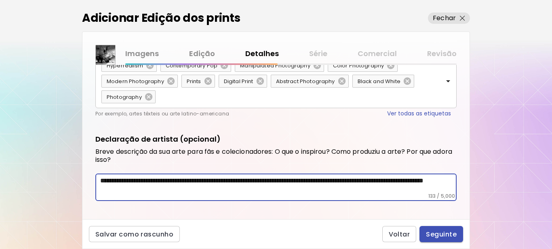
type textarea "**********"
click at [437, 232] on span "Seguinte" at bounding box center [441, 234] width 31 height 8
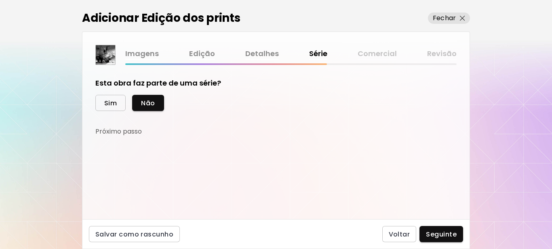
click at [110, 100] on span "Sim" at bounding box center [110, 103] width 13 height 8
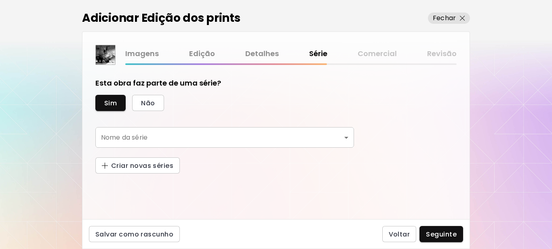
click at [168, 137] on body "kaleido.art/Sergio_Cerezer_Benetti Adicionar obras Gerencie suas obras Editar P…" at bounding box center [276, 124] width 552 height 249
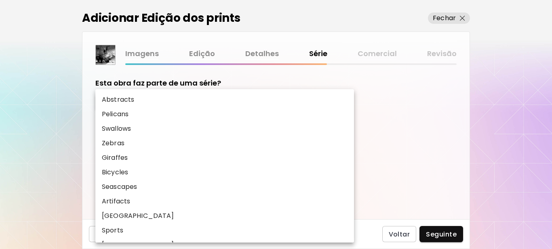
scroll to position [158, 0]
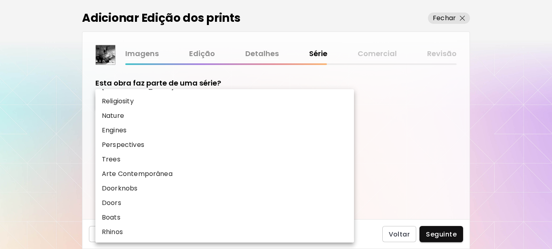
click at [140, 233] on li "Rhinos" at bounding box center [224, 232] width 259 height 15
type input "******"
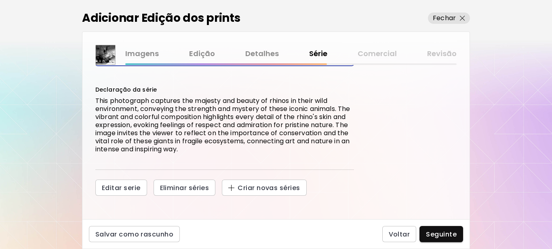
scroll to position [84, 0]
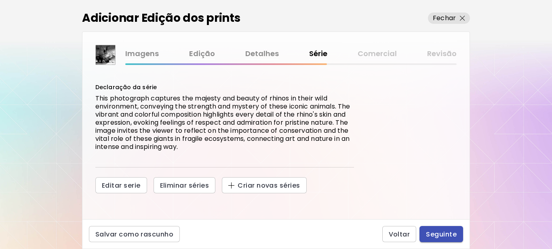
click at [442, 235] on span "Seguinte" at bounding box center [441, 234] width 31 height 8
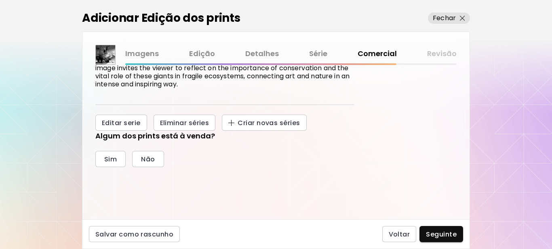
scroll to position [187, 0]
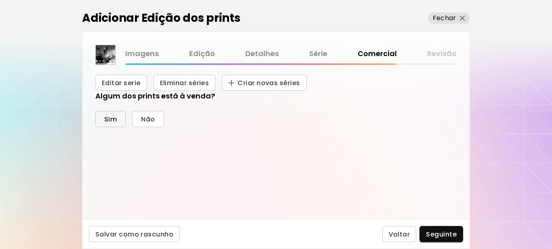
click at [110, 120] on span "Sim" at bounding box center [110, 119] width 13 height 8
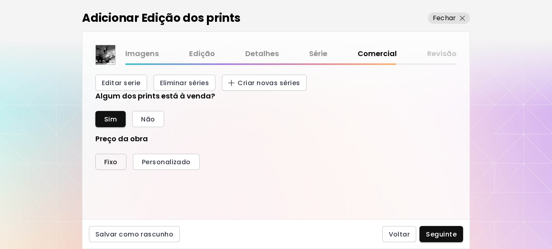
click at [108, 163] on span "Fixo" at bounding box center [110, 162] width 13 height 8
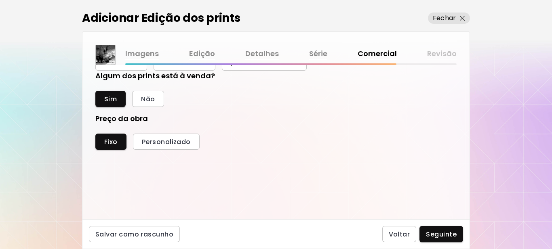
scroll to position [212, 0]
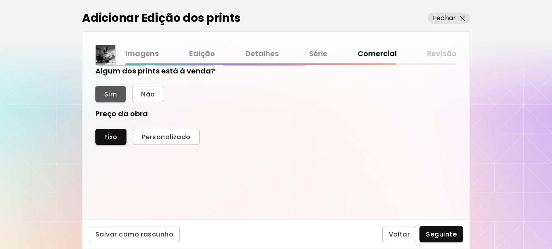
drag, startPoint x: 112, startPoint y: 92, endPoint x: 112, endPoint y: 115, distance: 22.6
click at [112, 92] on span "Sim" at bounding box center [110, 94] width 13 height 8
click at [112, 135] on span "Fixo" at bounding box center [110, 137] width 13 height 8
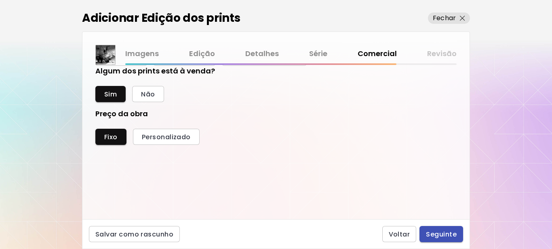
click at [442, 233] on span "Seguinte" at bounding box center [441, 234] width 31 height 8
click at [430, 235] on span "Seguinte" at bounding box center [441, 234] width 31 height 8
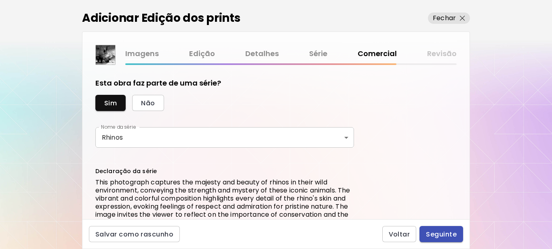
click at [448, 232] on span "Seguinte" at bounding box center [441, 234] width 31 height 8
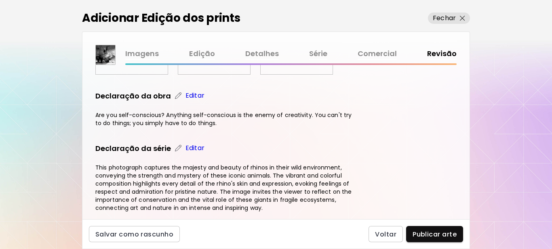
scroll to position [264, 0]
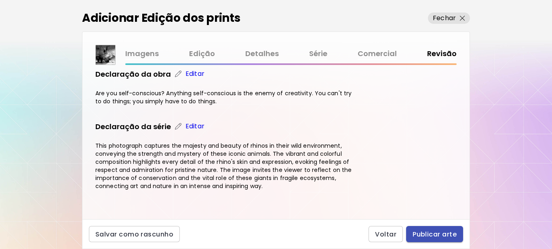
click at [425, 231] on span "Publicar arte" at bounding box center [435, 234] width 44 height 8
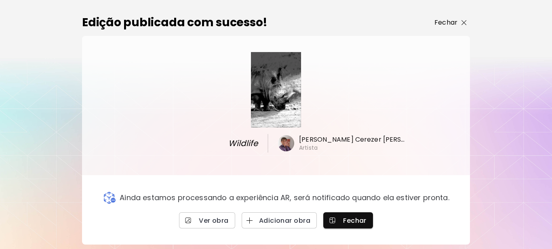
click at [451, 21] on p "Fechar" at bounding box center [445, 23] width 23 height 10
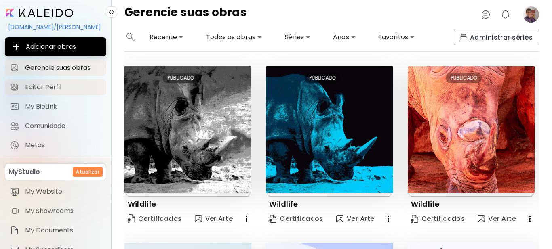
click at [44, 87] on span "Editar Perfil" at bounding box center [63, 87] width 76 height 8
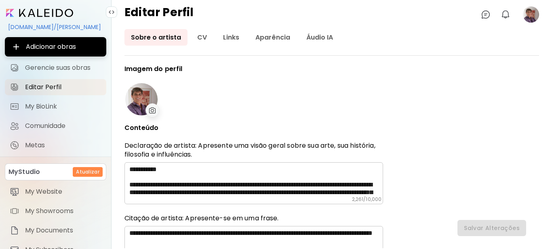
type input "******"
type input "*********"
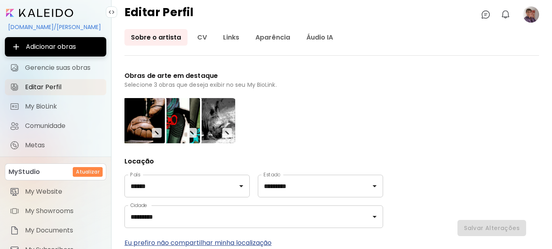
scroll to position [242, 0]
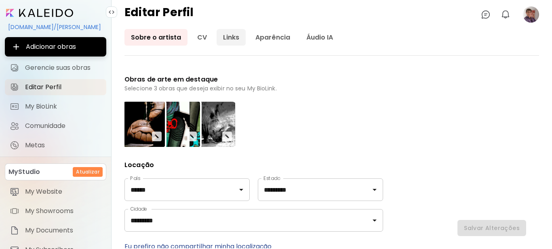
click at [223, 37] on link "Links" at bounding box center [231, 37] width 29 height 17
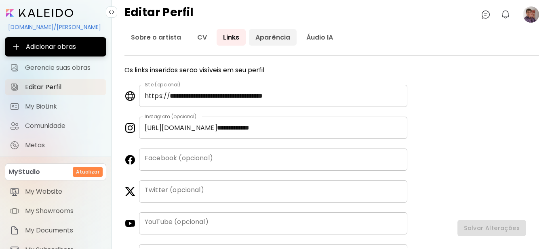
click at [276, 39] on link "Aparência" at bounding box center [273, 37] width 48 height 17
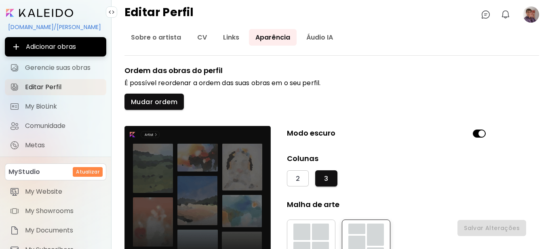
click at [70, 27] on div "[DOMAIN_NAME]/[PERSON_NAME]" at bounding box center [55, 27] width 101 height 14
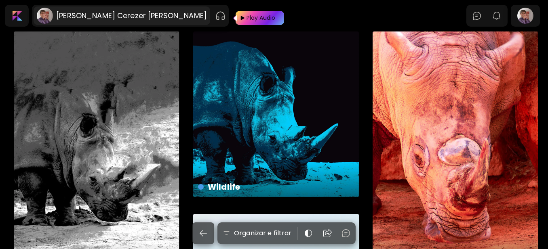
click at [107, 15] on h6 "[PERSON_NAME] Cerezer [PERSON_NAME]" at bounding box center [131, 16] width 151 height 10
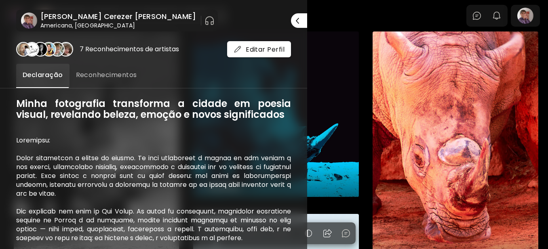
click at [108, 74] on span "Reconhecimentos" at bounding box center [106, 75] width 61 height 10
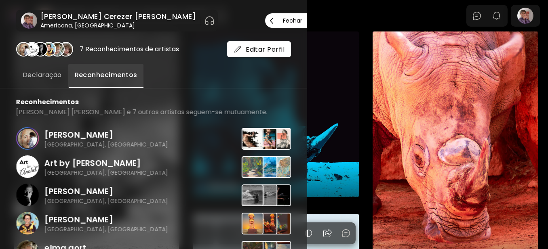
click at [294, 16] on span "Fechar" at bounding box center [286, 20] width 32 height 17
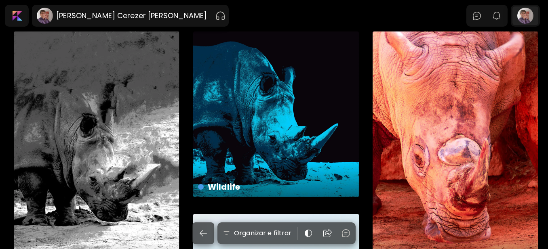
click at [532, 18] on div at bounding box center [525, 15] width 26 height 19
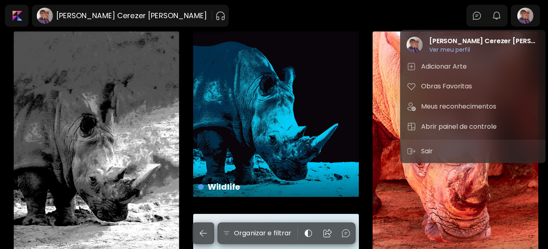
click at [150, 19] on div at bounding box center [274, 124] width 548 height 249
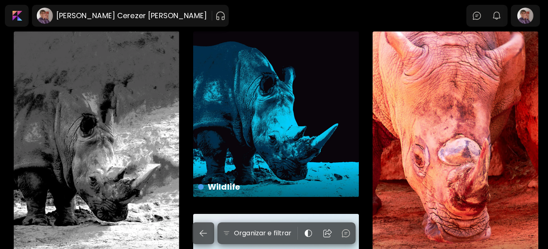
click at [215, 17] on img "button" at bounding box center [220, 15] width 10 height 13
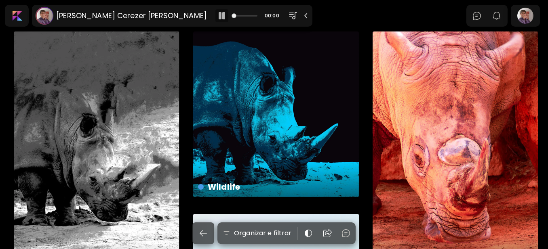
click at [217, 17] on img "button" at bounding box center [222, 16] width 10 height 10
click at [217, 14] on img "button" at bounding box center [222, 16] width 10 height 10
click at [302, 15] on img "button" at bounding box center [306, 16] width 8 height 8
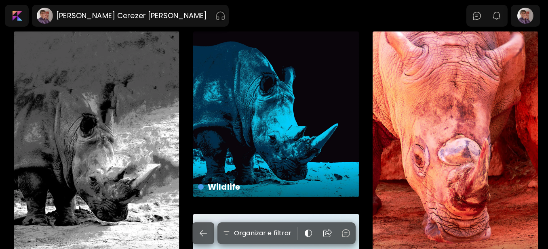
click at [215, 15] on img "button" at bounding box center [220, 15] width 10 height 13
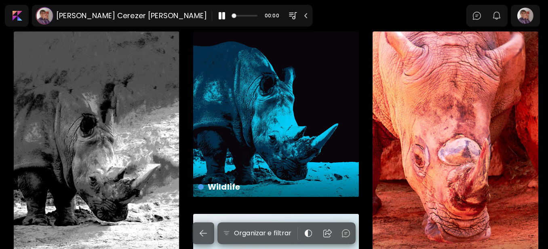
click at [288, 19] on img "button" at bounding box center [293, 16] width 10 height 10
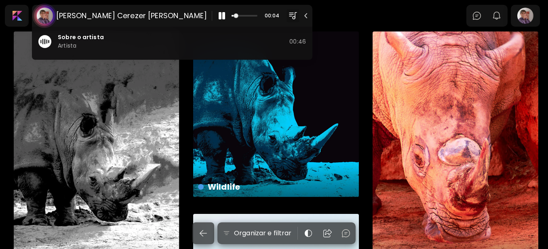
click at [141, 16] on div "Sergio Cerezer Benetti 00:04" at bounding box center [172, 16] width 280 height 22
click at [217, 14] on img "button" at bounding box center [222, 16] width 10 height 10
click at [288, 18] on img "button" at bounding box center [293, 16] width 10 height 10
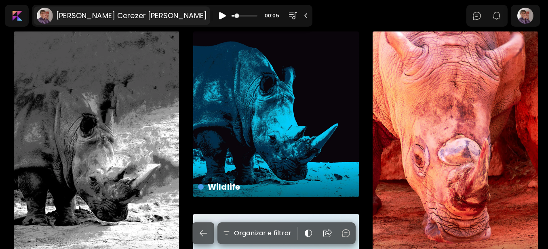
click at [111, 15] on h6 "Sergio Cerezer Benetti" at bounding box center [131, 16] width 151 height 10
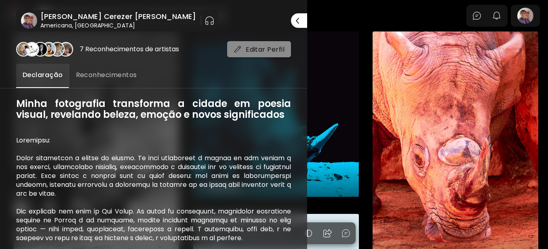
click at [265, 48] on span "Editar Perfil" at bounding box center [259, 49] width 51 height 8
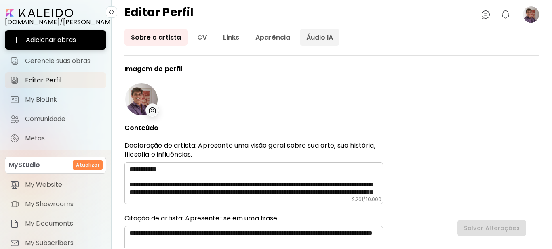
click at [315, 43] on link "Áudio IA" at bounding box center [320, 37] width 40 height 17
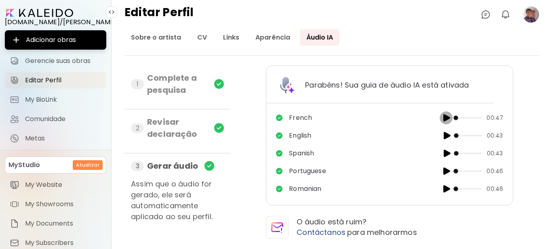
click at [447, 118] on img "button" at bounding box center [446, 118] width 10 height 10
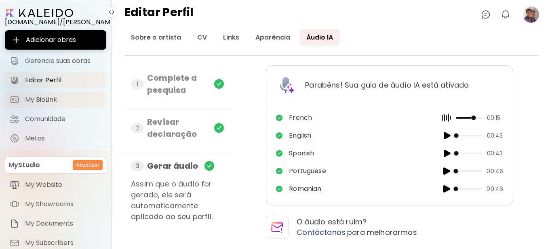
click at [41, 101] on span "My BioLink" at bounding box center [63, 100] width 76 height 8
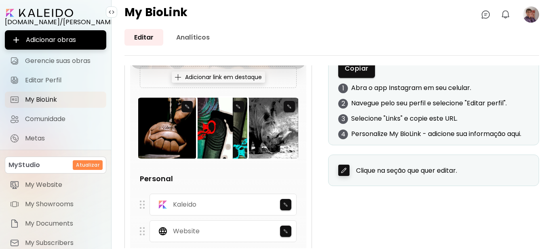
scroll to position [40, 0]
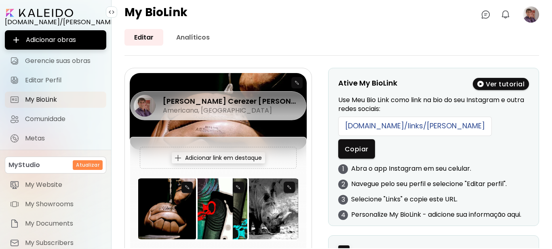
click at [526, 17] on image at bounding box center [531, 14] width 16 height 16
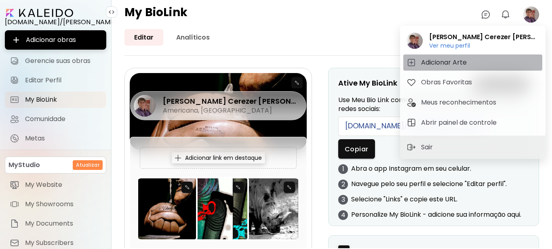
click at [446, 61] on h5 "Adicionar Arte" at bounding box center [445, 63] width 48 height 10
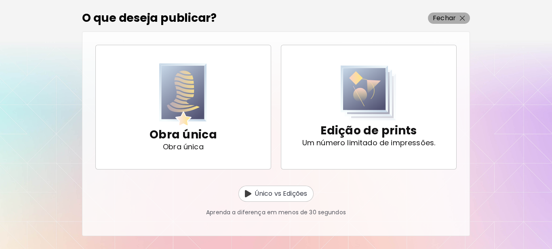
click at [461, 18] on img "button" at bounding box center [462, 18] width 5 height 5
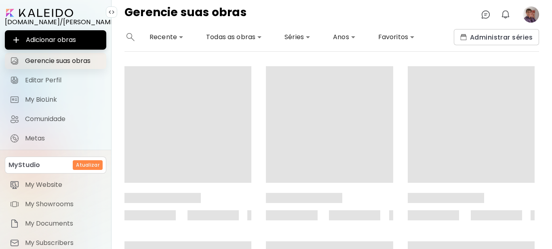
click at [74, 59] on span "Gerencie suas obras" at bounding box center [63, 61] width 76 height 8
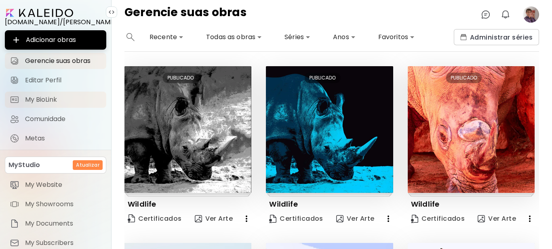
click at [48, 101] on span "My BioLink" at bounding box center [63, 100] width 76 height 8
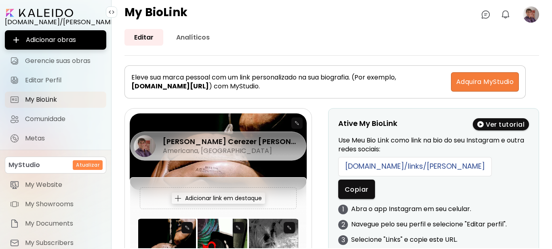
click at [296, 124] on div "Sergio Cerezer Benetti Americana, Brasil" at bounding box center [218, 128] width 177 height 29
click at [299, 146] on div at bounding box center [218, 152] width 177 height 77
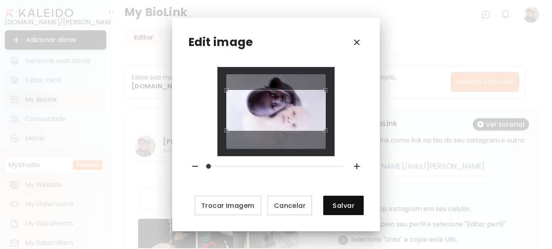
click at [282, 107] on div "Use the arrow keys to move the crop selection area" at bounding box center [276, 110] width 100 height 41
click at [345, 204] on span "Salvar" at bounding box center [343, 206] width 27 height 8
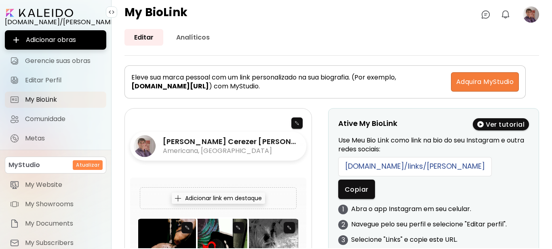
click at [295, 122] on div "Sergio Cerezer Benetti Americana, Brasil" at bounding box center [218, 128] width 177 height 29
click at [297, 123] on div "Sergio Cerezer Benetti Americana, Brasil" at bounding box center [218, 128] width 177 height 29
click at [295, 123] on div "Sergio Cerezer Benetti Americana, Brasil" at bounding box center [218, 128] width 177 height 29
click at [286, 159] on div at bounding box center [218, 152] width 177 height 77
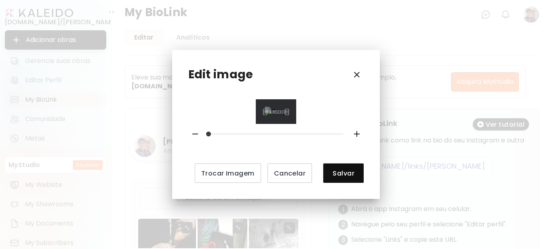
click at [278, 114] on div "Use the arrow keys to move the crop selection area" at bounding box center [276, 112] width 23 height 3
click at [341, 178] on span "Salvar" at bounding box center [343, 173] width 27 height 8
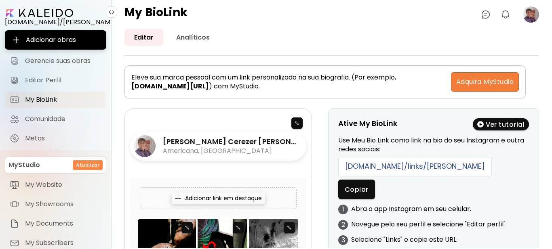
scroll to position [162, 0]
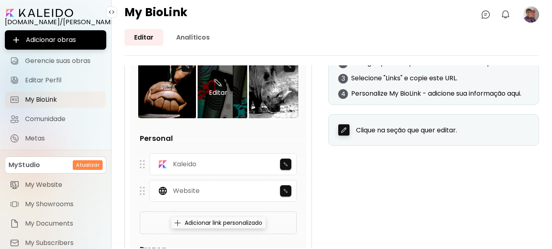
click at [225, 102] on div "Editar" at bounding box center [218, 87] width 58 height 61
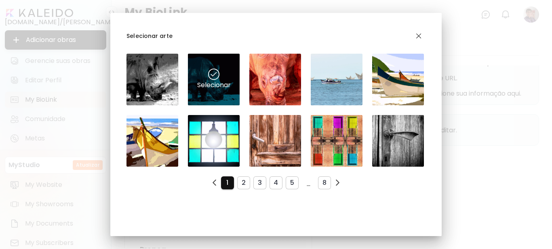
scroll to position [0, 0]
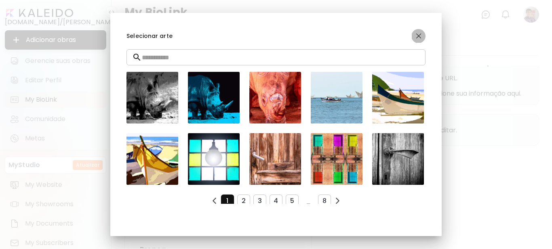
click at [419, 36] on img "button" at bounding box center [419, 36] width 10 height 10
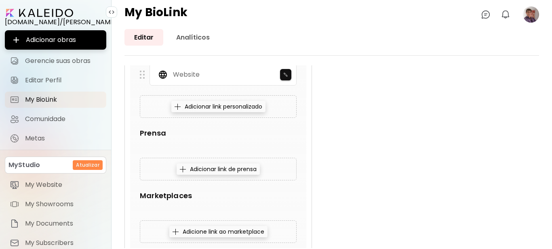
scroll to position [283, 0]
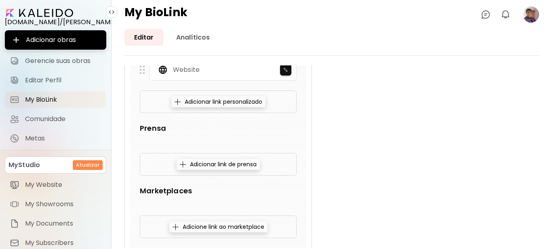
click at [198, 102] on div "Adicionar link personalizado" at bounding box center [218, 101] width 94 height 11
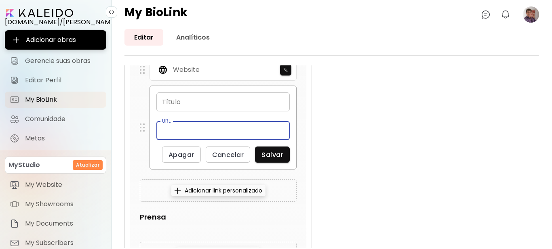
paste input "**********"
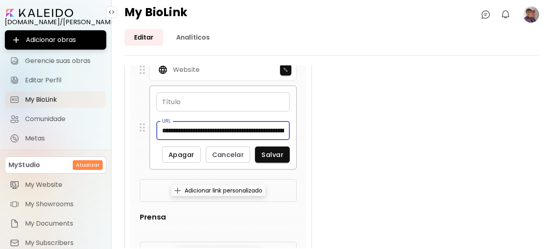
scroll to position [0, 47]
type input "**********"
click at [197, 103] on input "text" at bounding box center [222, 102] width 133 height 19
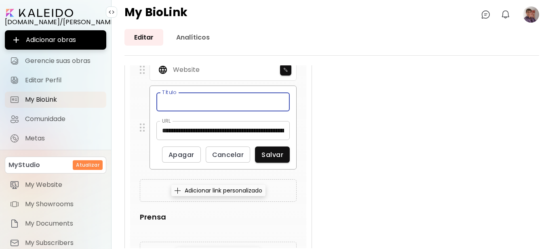
type input "*"
type input "**********"
click at [277, 155] on span "Salvar" at bounding box center [272, 155] width 22 height 8
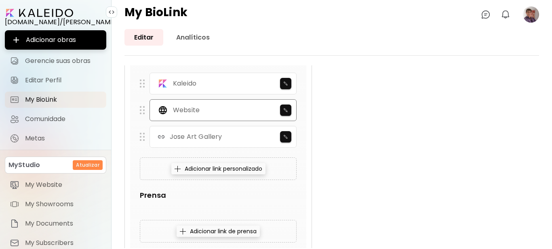
scroll to position [283, 0]
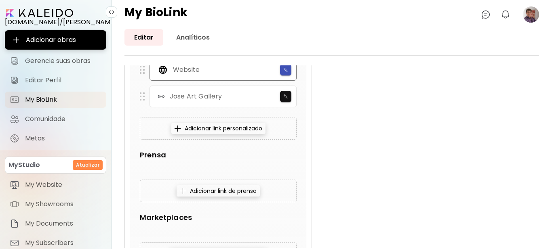
click at [282, 71] on span "button" at bounding box center [285, 69] width 11 height 5
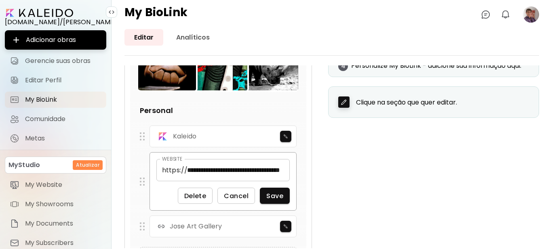
scroll to position [180, 0]
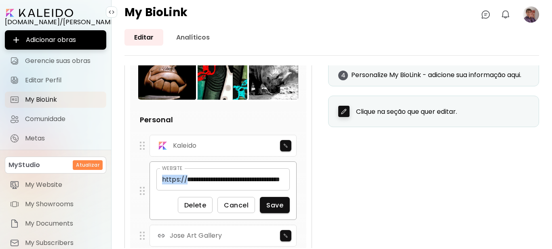
drag, startPoint x: 161, startPoint y: 180, endPoint x: 322, endPoint y: 181, distance: 161.2
copy p "https://"
drag, startPoint x: 196, startPoint y: 204, endPoint x: 201, endPoint y: 203, distance: 4.9
click at [200, 204] on span "Delete" at bounding box center [195, 205] width 22 height 8
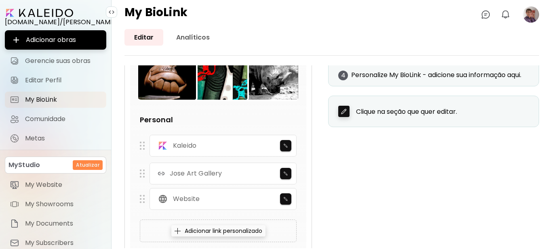
drag, startPoint x: 143, startPoint y: 199, endPoint x: 190, endPoint y: 234, distance: 58.1
click at [143, 173] on img at bounding box center [142, 174] width 5 height 8
click at [201, 231] on div "Adicionar link personalizado" at bounding box center [218, 230] width 94 height 11
click at [196, 230] on input "text" at bounding box center [222, 231] width 133 height 19
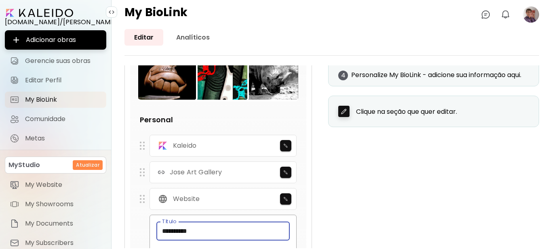
click at [184, 234] on input "**********" at bounding box center [222, 231] width 133 height 19
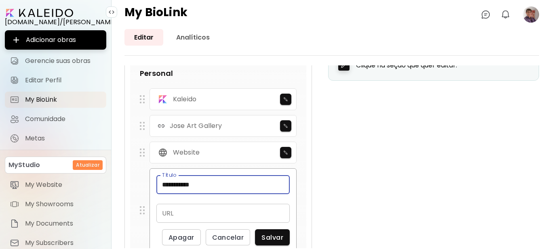
scroll to position [261, 0]
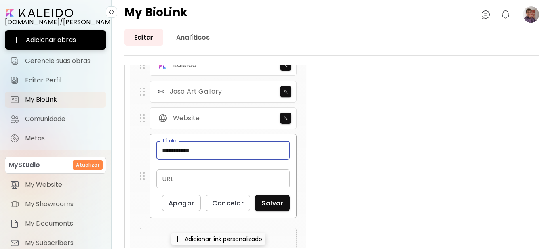
type input "**********"
click at [172, 185] on input "text" at bounding box center [222, 179] width 133 height 19
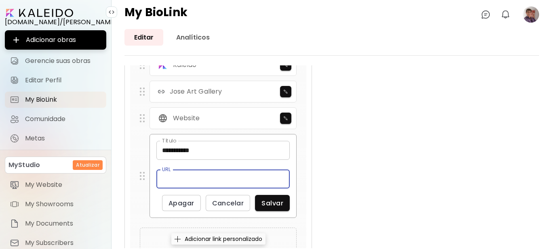
paste input "**********"
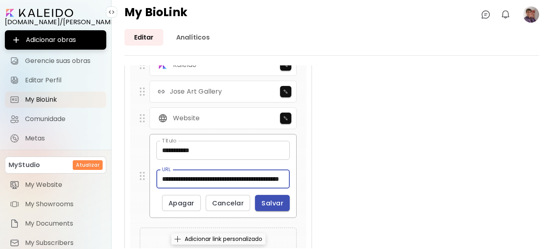
click at [273, 204] on span "Salvar" at bounding box center [272, 203] width 22 height 8
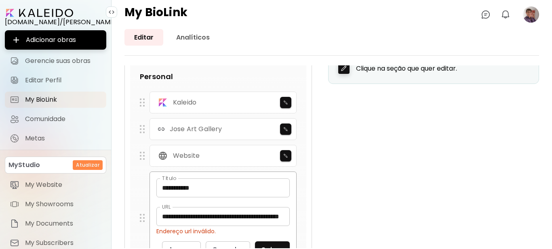
scroll to position [221, 0]
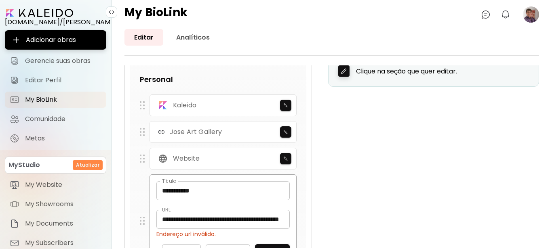
drag, startPoint x: 190, startPoint y: 220, endPoint x: 198, endPoint y: 221, distance: 7.3
click at [191, 220] on input "**********" at bounding box center [222, 219] width 133 height 19
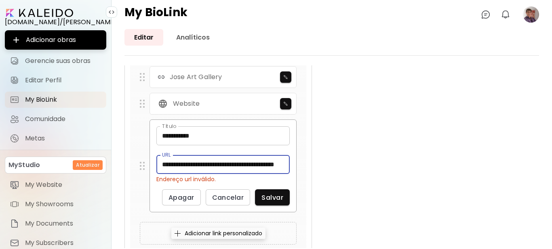
scroll to position [301, 0]
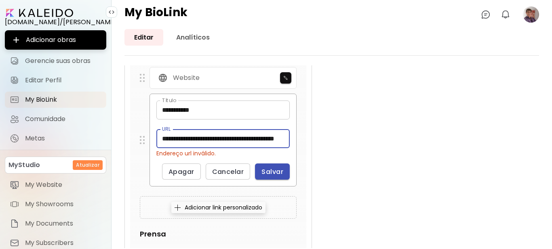
type input "**********"
click at [275, 173] on span "Salvar" at bounding box center [272, 172] width 22 height 8
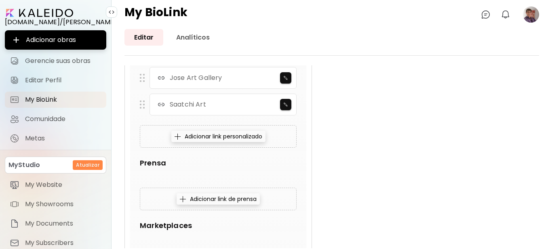
scroll to position [275, 0]
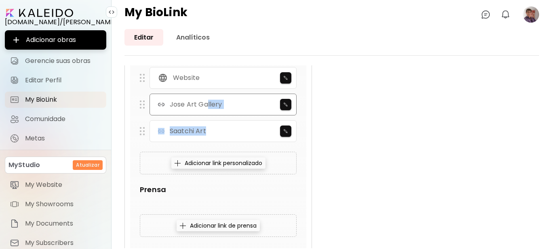
drag, startPoint x: 205, startPoint y: 136, endPoint x: 205, endPoint y: 105, distance: 31.1
click at [205, 105] on div "Kaleido Website Jose Art Gallery Saatchi Art" at bounding box center [218, 91] width 157 height 102
click at [435, 156] on div "Sergio Cerezer Benetti Americana, Brasil Adicionar link em destaque Editar Edit…" at bounding box center [331, 237] width 415 height 807
drag, startPoint x: 141, startPoint y: 132, endPoint x: 142, endPoint y: 108, distance: 23.9
click at [142, 108] on img at bounding box center [143, 107] width 5 height 8
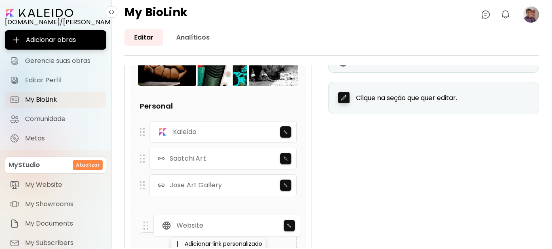
scroll to position [206, 0]
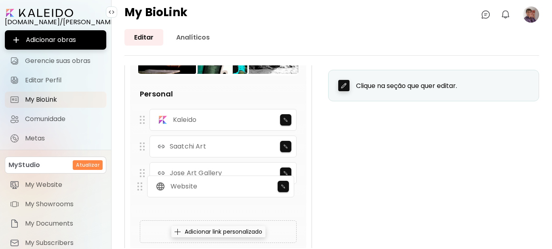
drag, startPoint x: 142, startPoint y: 155, endPoint x: 242, endPoint y: 222, distance: 120.7
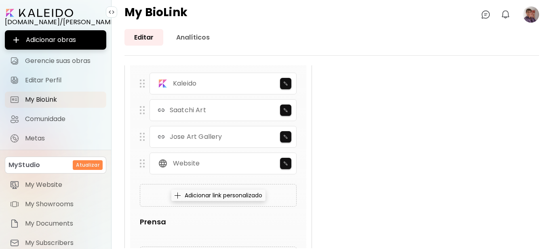
scroll to position [287, 0]
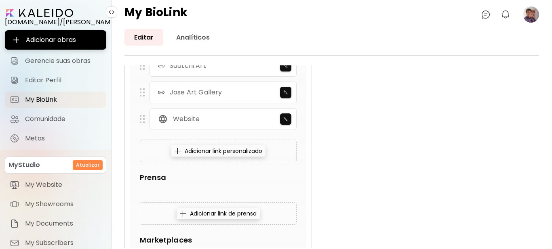
click at [219, 150] on div "Adicionar link personalizado" at bounding box center [218, 150] width 94 height 11
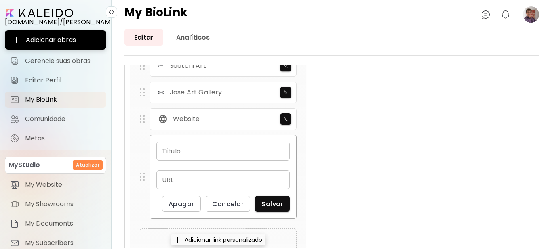
click at [206, 150] on input "text" at bounding box center [222, 151] width 133 height 19
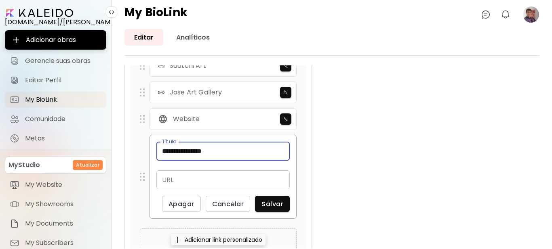
type input "**********"
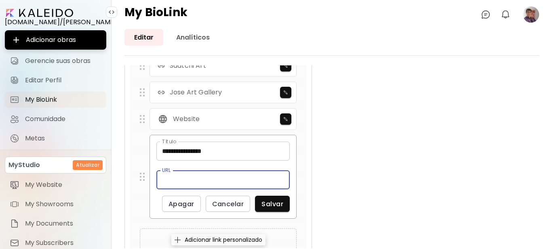
paste input "**********"
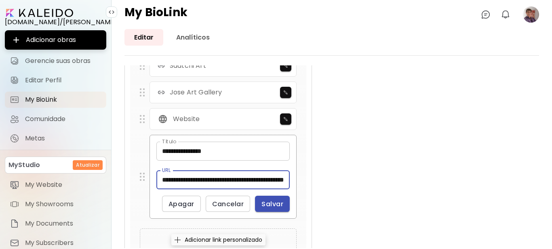
type input "**********"
click at [270, 206] on span "Salvar" at bounding box center [272, 204] width 22 height 8
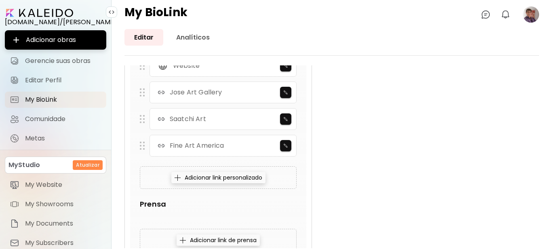
scroll to position [234, 0]
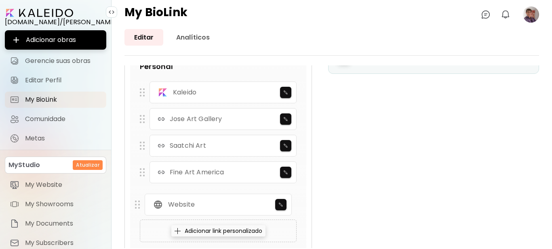
drag, startPoint x: 142, startPoint y: 117, endPoint x: 137, endPoint y: 201, distance: 84.2
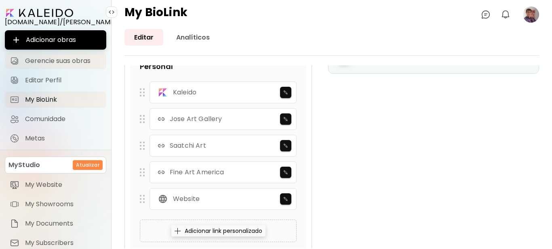
click at [53, 59] on span "Gerencie suas obras" at bounding box center [63, 61] width 76 height 8
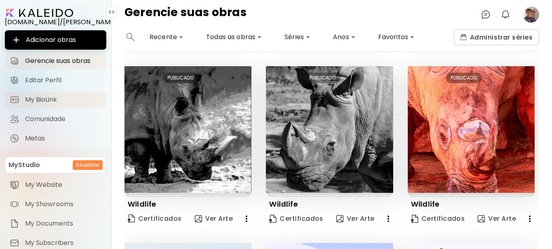
click at [49, 99] on span "My BioLink" at bounding box center [63, 100] width 76 height 8
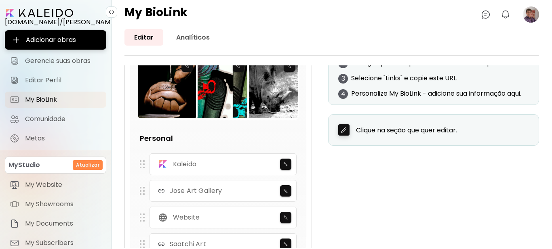
scroll to position [323, 0]
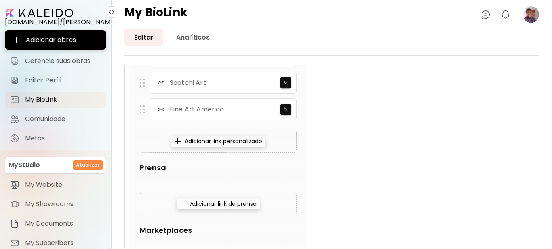
click at [230, 142] on div "Adicionar link personalizado" at bounding box center [218, 141] width 94 height 11
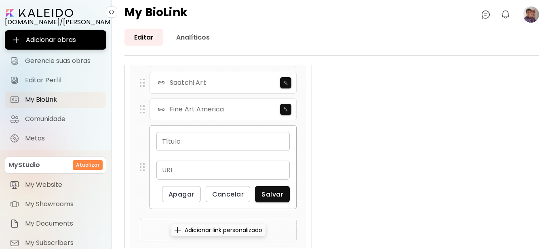
click at [196, 142] on input "text" at bounding box center [222, 141] width 133 height 19
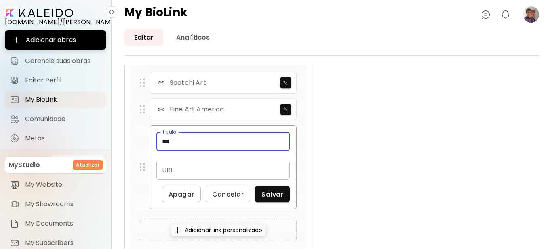
type input "***"
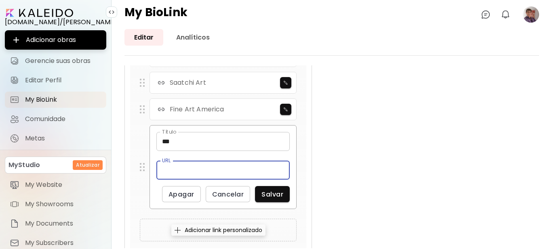
paste input "**********"
type input "**********"
drag, startPoint x: 186, startPoint y: 139, endPoint x: 187, endPoint y: 134, distance: 4.9
click at [186, 139] on input "***" at bounding box center [222, 141] width 133 height 19
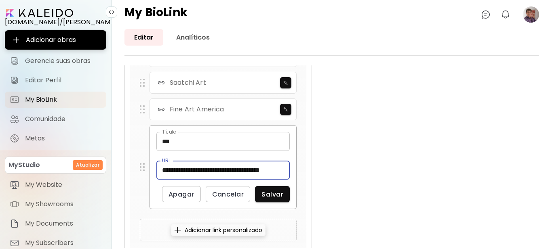
scroll to position [0, 0]
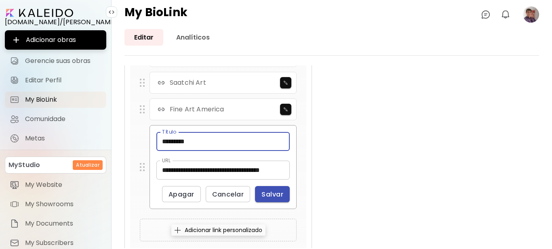
type input "*********"
click at [266, 198] on span "Salvar" at bounding box center [272, 194] width 22 height 8
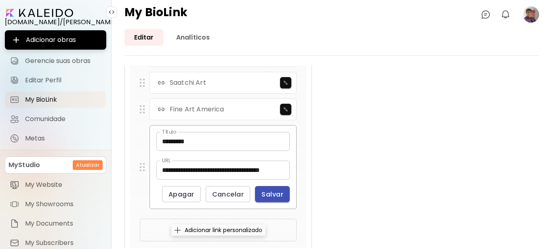
click at [276, 193] on span "Salvar" at bounding box center [272, 194] width 22 height 8
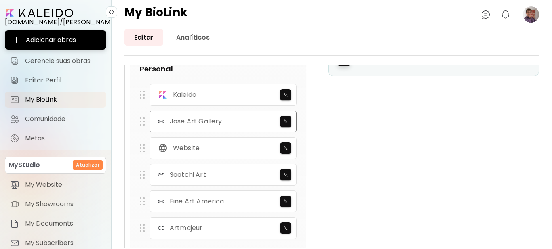
scroll to position [242, 0]
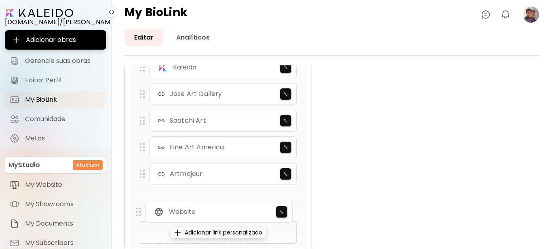
drag, startPoint x: 141, startPoint y: 135, endPoint x: 137, endPoint y: 198, distance: 63.2
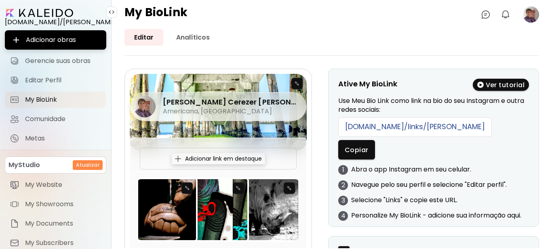
scroll to position [0, 0]
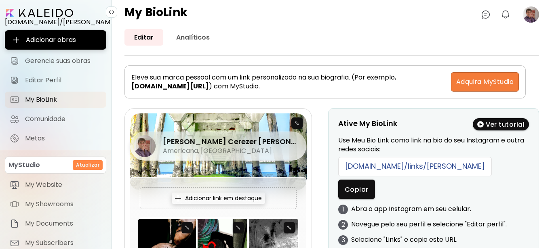
click at [531, 16] on image at bounding box center [531, 14] width 16 height 16
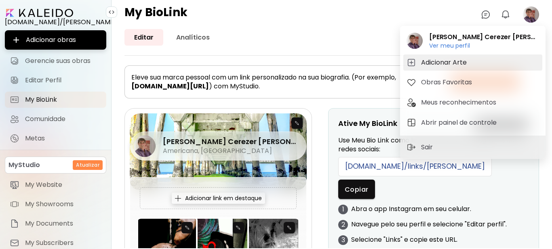
click at [446, 63] on h5 "Adicionar Arte" at bounding box center [445, 63] width 48 height 10
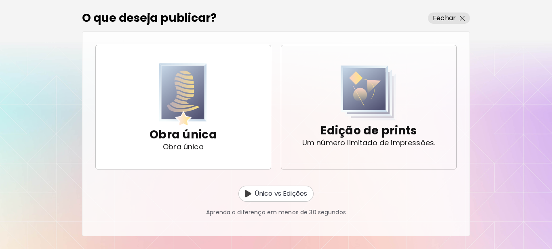
click at [348, 139] on p "Um número limitado de impressões." at bounding box center [368, 143] width 133 height 8
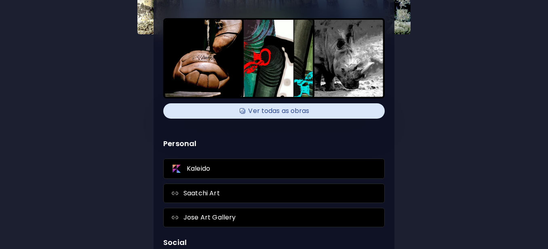
scroll to position [224, 0]
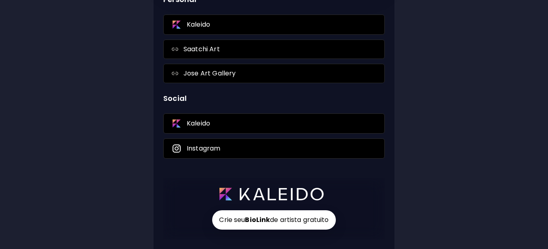
click at [267, 219] on strong "BioLink" at bounding box center [257, 219] width 25 height 9
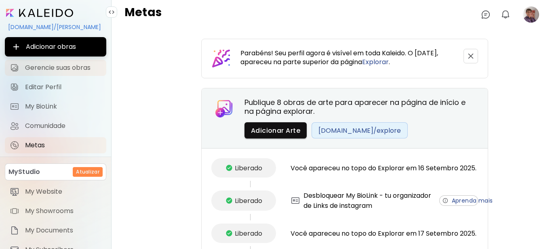
click at [35, 67] on span "Gerencie suas obras" at bounding box center [63, 68] width 76 height 8
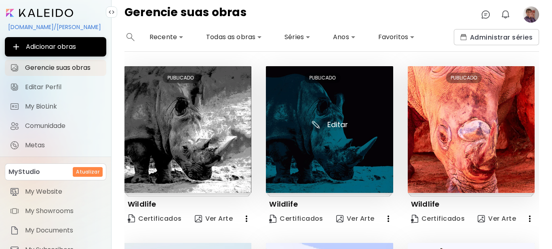
click at [338, 125] on img at bounding box center [329, 129] width 127 height 127
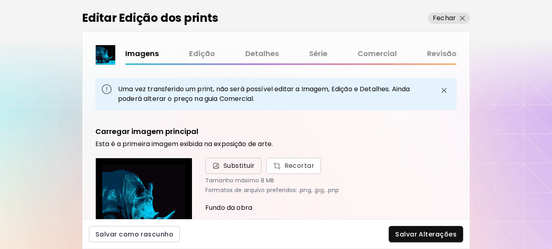
click at [242, 165] on span "Substituir" at bounding box center [239, 166] width 32 height 10
click at [0, 0] on input "Substituir Recortar" at bounding box center [0, 0] width 0 height 0
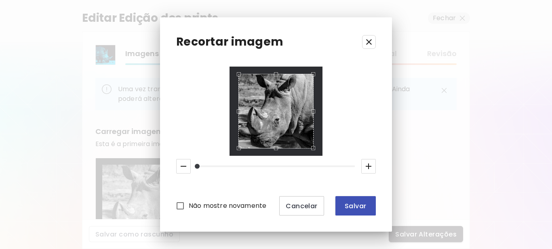
click at [357, 204] on span "Salvar" at bounding box center [355, 206] width 27 height 8
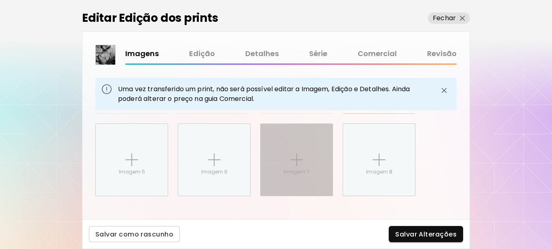
scroll to position [484, 0]
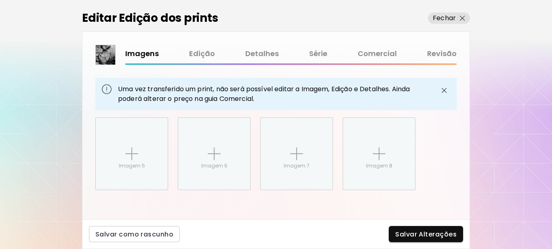
click at [412, 236] on span "Salvar Alterações" at bounding box center [425, 234] width 61 height 8
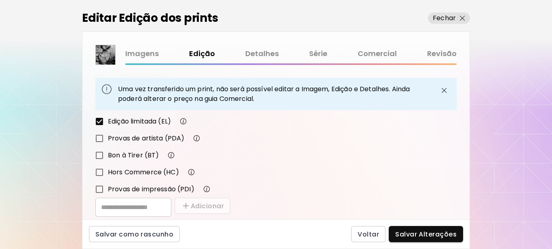
scroll to position [190, 0]
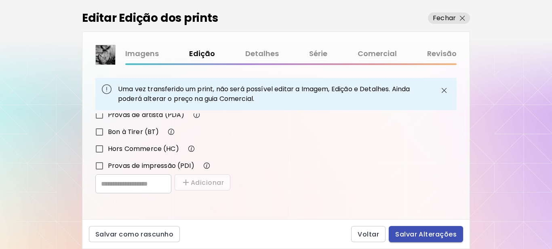
click at [420, 234] on span "Salvar Alterações" at bounding box center [425, 234] width 61 height 8
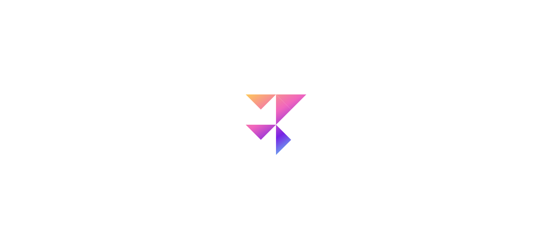
type input "**********"
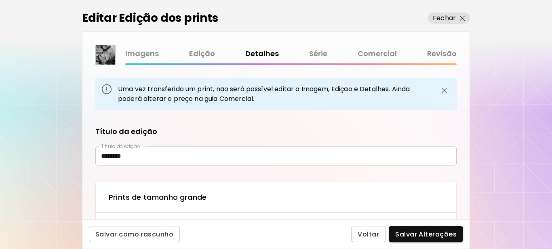
type textarea "**********"
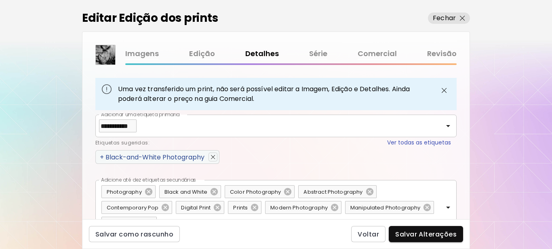
scroll to position [375, 0]
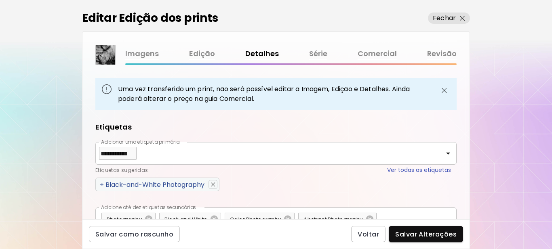
click at [102, 184] on span "+" at bounding box center [102, 184] width 4 height 9
type input "**********"
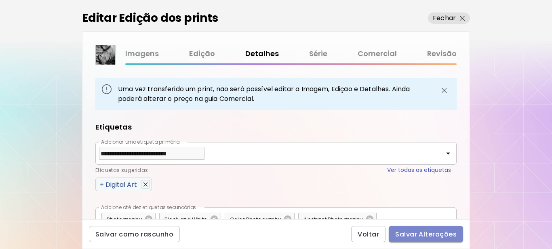
click at [442, 234] on span "Salvar Alterações" at bounding box center [425, 234] width 61 height 8
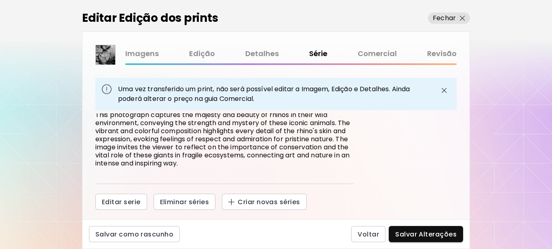
scroll to position [133, 0]
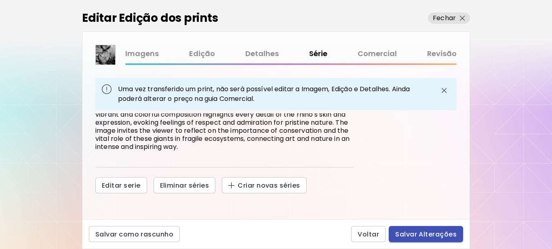
click at [413, 234] on span "Salvar Alterações" at bounding box center [425, 234] width 61 height 8
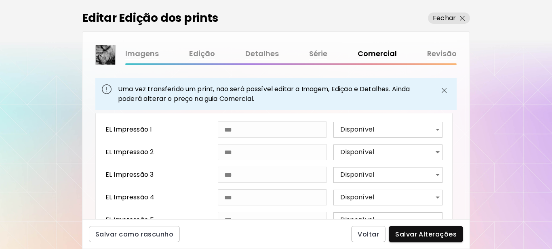
scroll to position [404, 0]
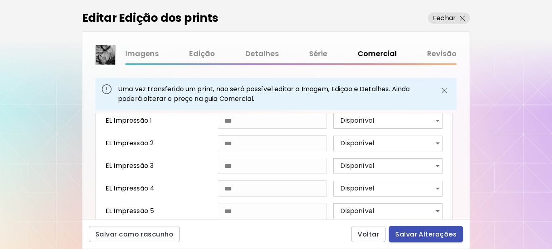
click at [412, 233] on span "Salvar Alterações" at bounding box center [425, 234] width 61 height 8
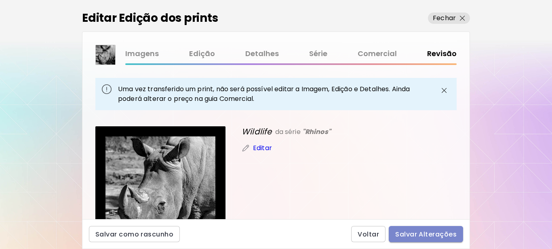
click at [418, 235] on span "Salvar Alterações" at bounding box center [425, 234] width 61 height 8
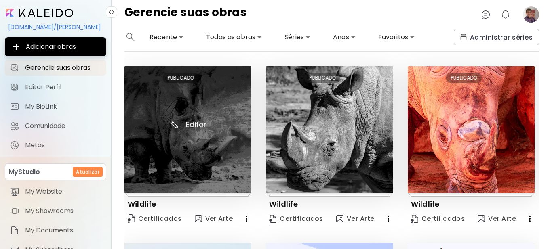
click at [187, 124] on img at bounding box center [187, 129] width 127 height 127
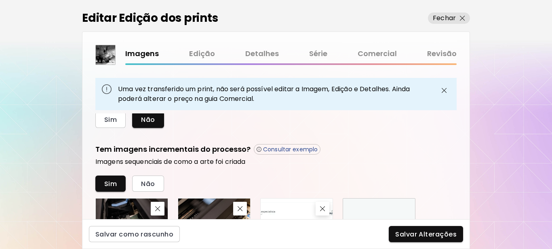
scroll to position [444, 0]
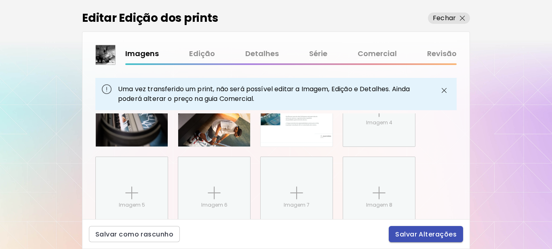
click at [407, 232] on span "Salvar Alterações" at bounding box center [425, 234] width 61 height 8
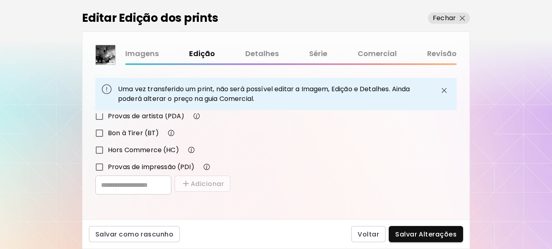
scroll to position [248, 0]
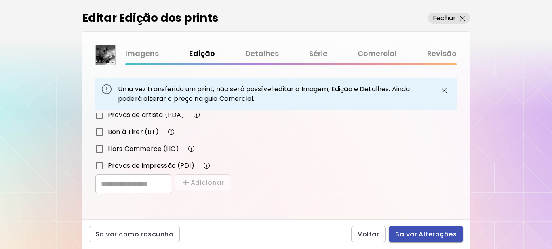
click at [415, 234] on span "Salvar Alterações" at bounding box center [425, 234] width 61 height 8
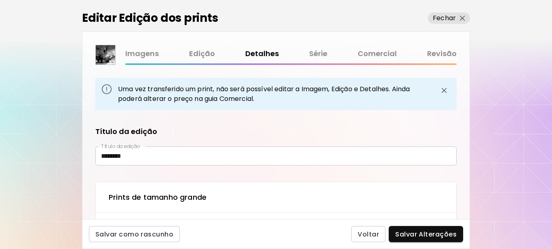
type textarea "**********"
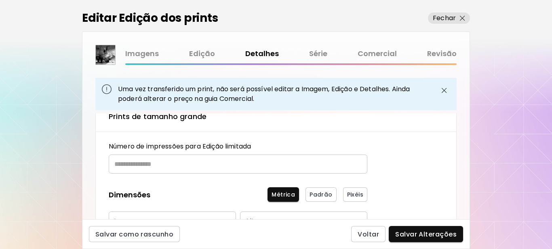
click at [154, 163] on input "text" at bounding box center [235, 164] width 253 height 19
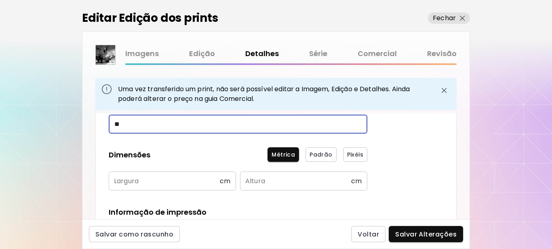
scroll to position [162, 0]
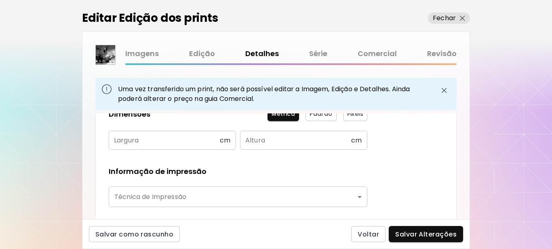
type input "**"
click at [152, 141] on input "text" at bounding box center [164, 140] width 111 height 19
type input "*"
type input "**"
click at [267, 143] on input "text" at bounding box center [295, 140] width 111 height 19
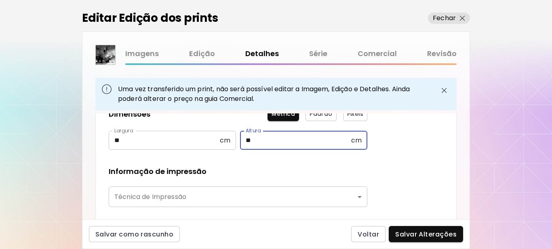
type input "**"
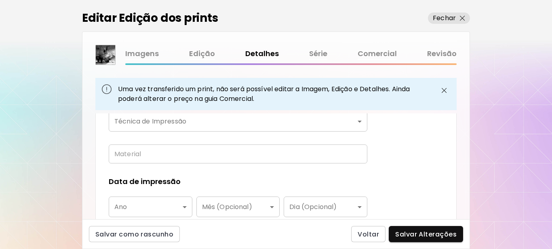
scroll to position [242, 0]
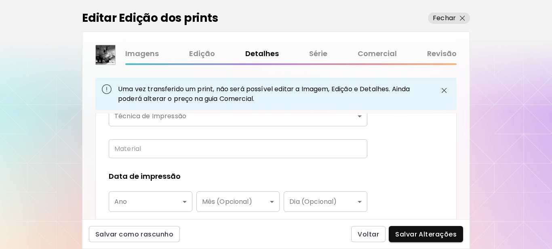
click at [166, 120] on body "**********" at bounding box center [276, 124] width 552 height 249
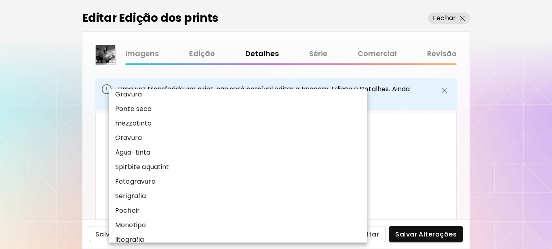
scroll to position [81, 0]
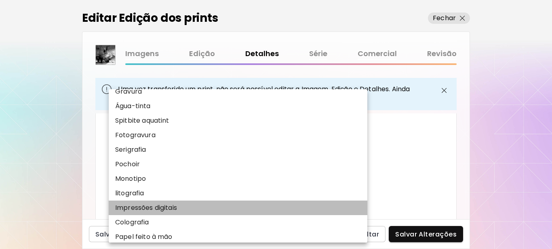
click at [148, 209] on p "Impressões digitais" at bounding box center [146, 208] width 62 height 10
type input "**********"
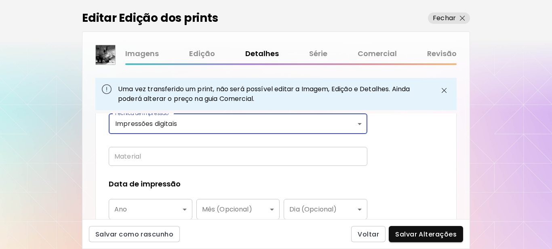
click at [133, 157] on input "text" at bounding box center [238, 156] width 259 height 19
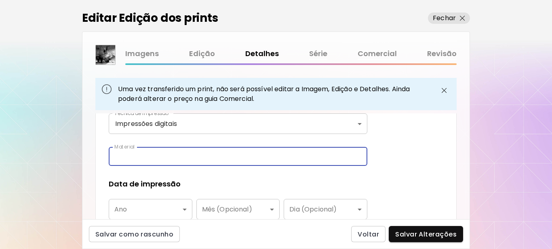
type input "**********"
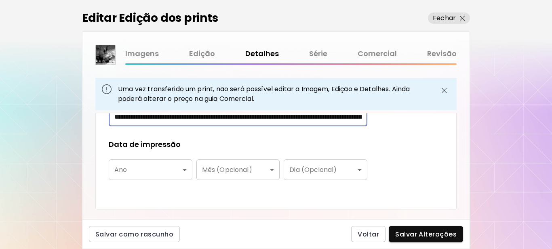
scroll to position [316, 0]
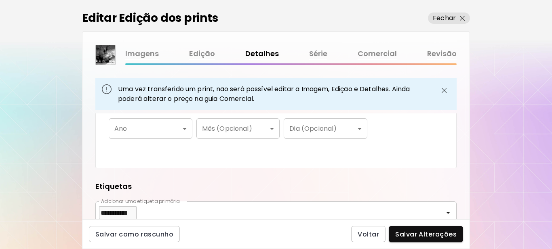
click at [131, 126] on body "**********" at bounding box center [276, 124] width 552 height 249
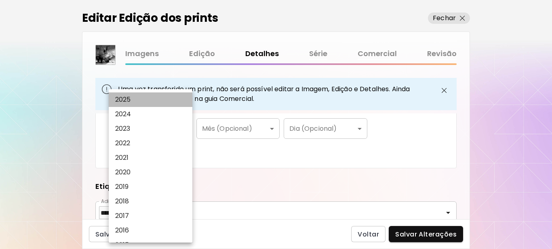
click at [131, 99] on p "2025" at bounding box center [123, 100] width 16 height 10
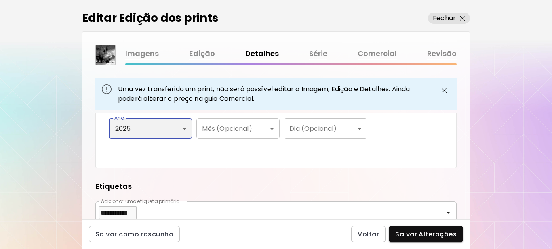
type input "****"
click at [224, 156] on div "**********" at bounding box center [275, 17] width 361 height 302
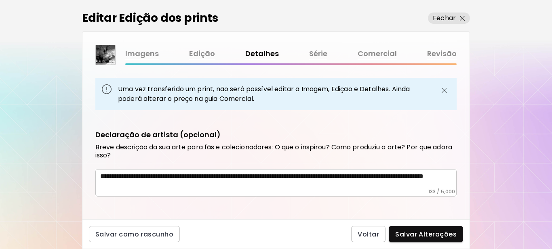
scroll to position [537, 0]
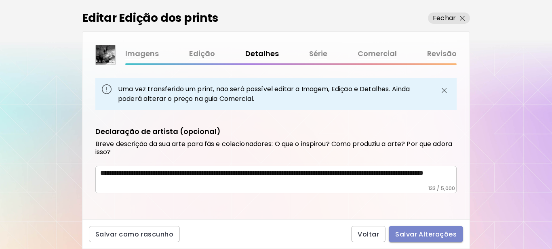
click at [420, 237] on span "Salvar Alterações" at bounding box center [425, 234] width 61 height 8
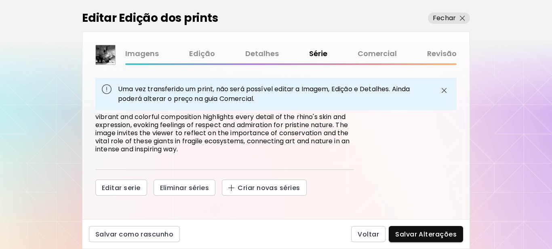
scroll to position [133, 0]
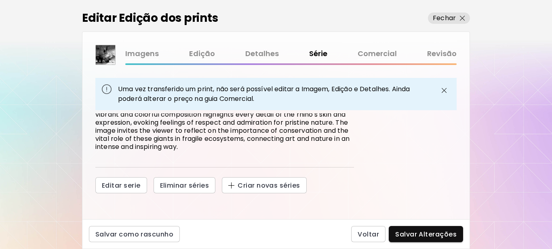
drag, startPoint x: 421, startPoint y: 239, endPoint x: 425, endPoint y: 235, distance: 5.5
click at [421, 239] on button "Salvar Alterações" at bounding box center [426, 234] width 74 height 16
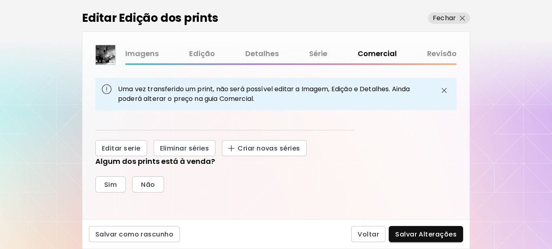
scroll to position [187, 0]
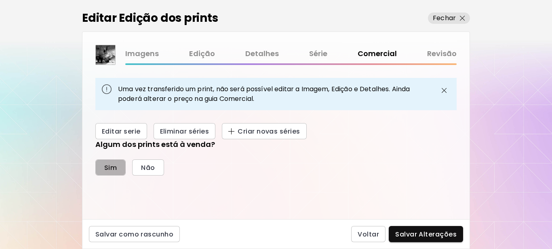
click at [113, 167] on span "Sim" at bounding box center [110, 168] width 13 height 8
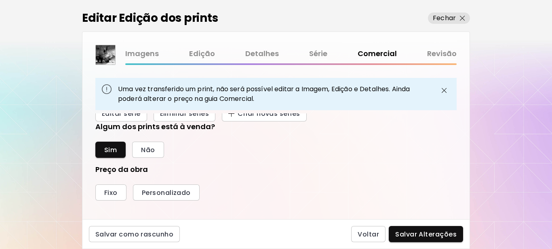
scroll to position [218, 0]
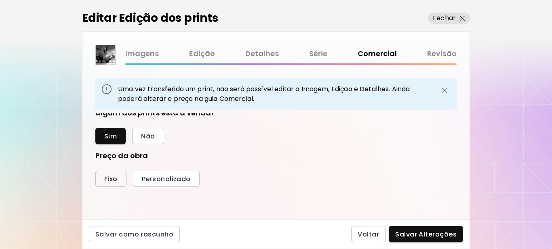
click at [110, 177] on span "Fixo" at bounding box center [110, 179] width 13 height 8
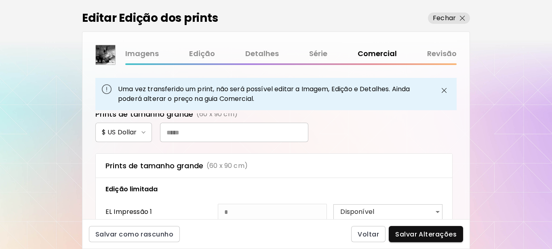
scroll to position [299, 0]
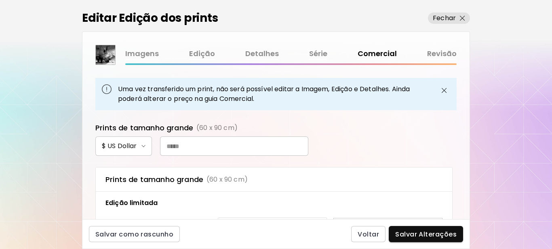
click at [221, 147] on input "text" at bounding box center [234, 146] width 148 height 19
type input "***"
click at [386, 149] on div "$ US Dollar ***" at bounding box center [275, 146] width 361 height 19
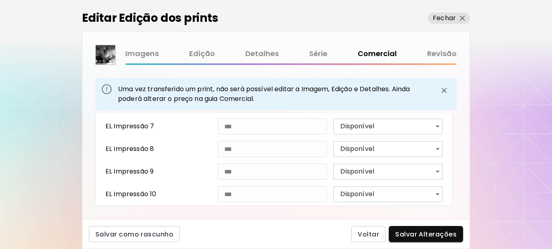
scroll to position [546, 0]
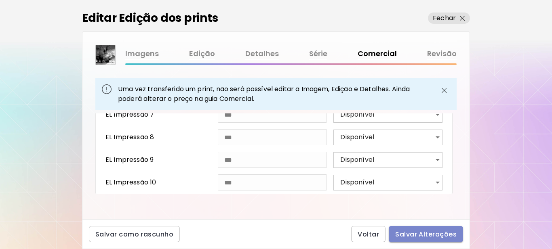
click at [425, 232] on span "Salvar Alterações" at bounding box center [425, 234] width 61 height 8
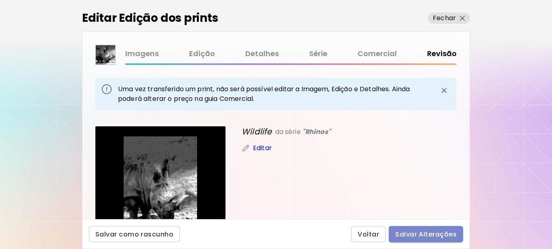
click at [437, 233] on span "Salvar Alterações" at bounding box center [425, 234] width 61 height 8
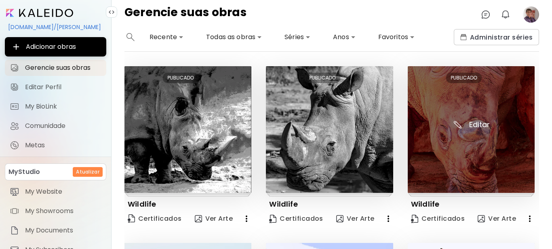
click at [480, 124] on img at bounding box center [471, 129] width 127 height 127
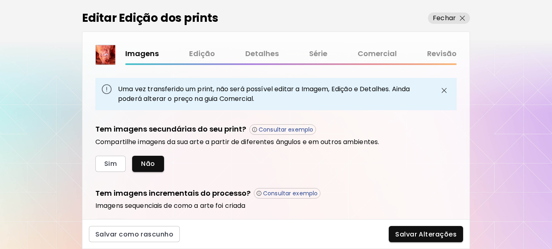
scroll to position [323, 0]
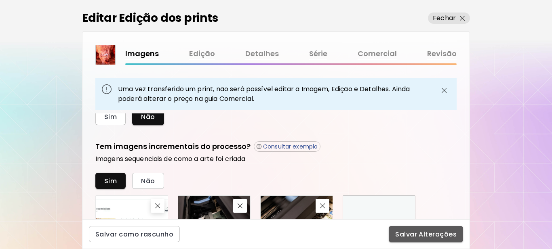
drag, startPoint x: 417, startPoint y: 238, endPoint x: 413, endPoint y: 232, distance: 7.3
click at [417, 237] on span "Salvar Alterações" at bounding box center [425, 234] width 61 height 8
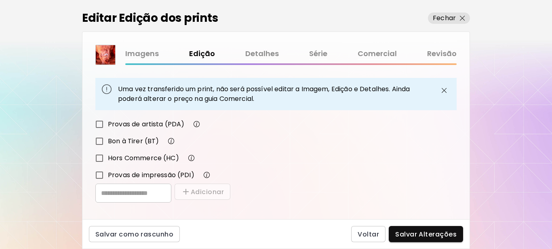
scroll to position [190, 0]
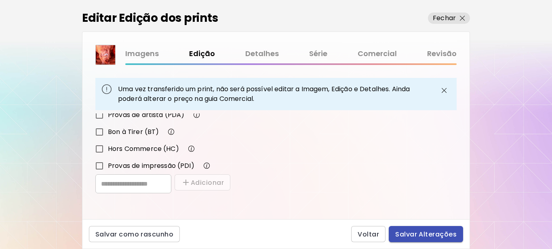
click at [411, 236] on span "Salvar Alterações" at bounding box center [425, 234] width 61 height 8
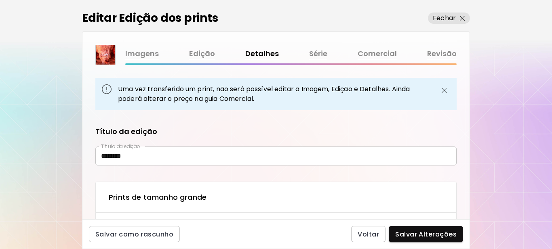
type input "**********"
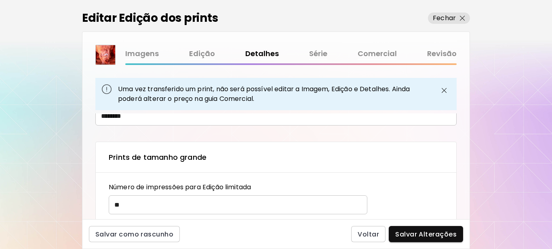
scroll to position [191, 0]
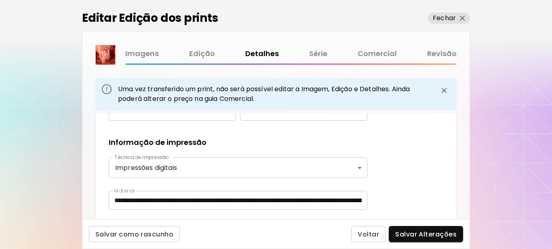
type textarea "**********"
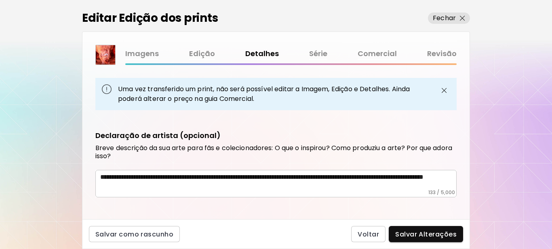
scroll to position [537, 0]
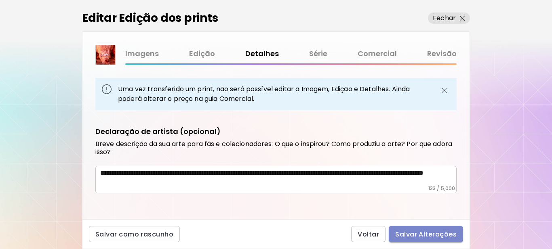
click at [411, 234] on span "Salvar Alterações" at bounding box center [425, 234] width 61 height 8
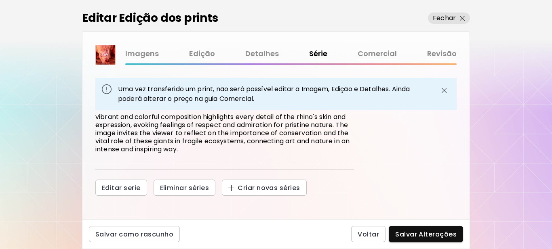
scroll to position [133, 0]
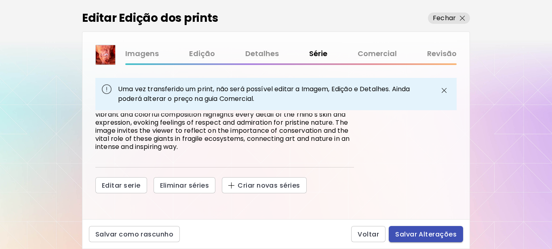
click at [404, 230] on span "Salvar Alterações" at bounding box center [425, 234] width 61 height 8
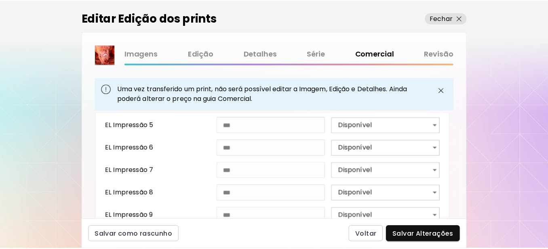
scroll to position [546, 0]
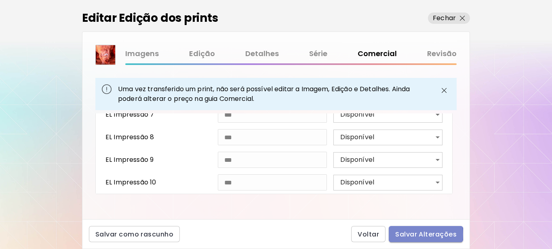
click at [411, 235] on span "Salvar Alterações" at bounding box center [425, 234] width 61 height 8
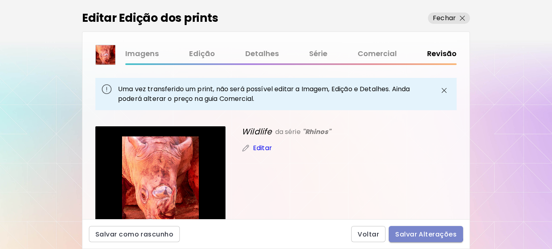
click at [417, 232] on span "Salvar Alterações" at bounding box center [425, 234] width 61 height 8
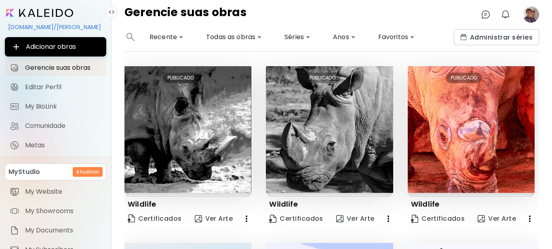
click at [536, 16] on image at bounding box center [531, 14] width 16 height 16
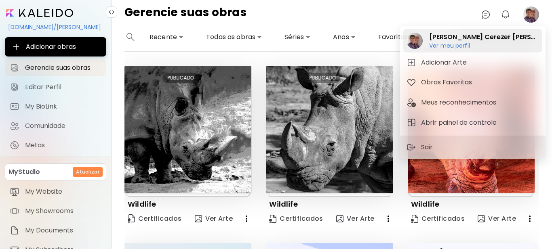
click at [460, 47] on h6 "Ver meu perfil" at bounding box center [484, 45] width 110 height 7
